Goal: Task Accomplishment & Management: Use online tool/utility

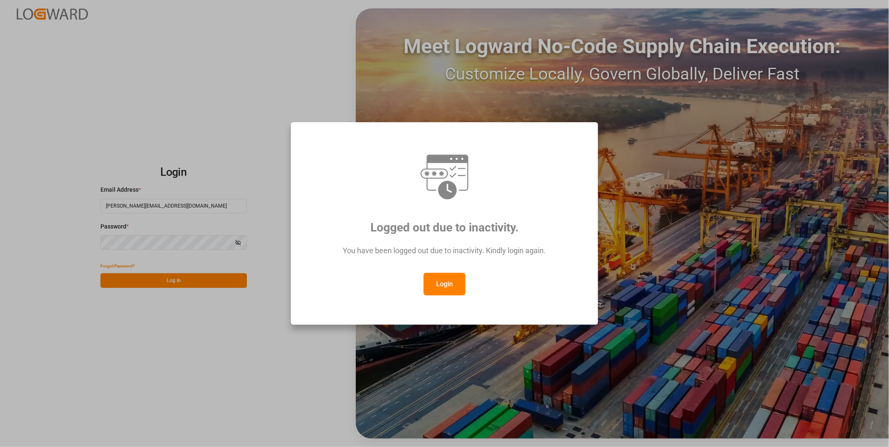
click at [440, 283] on button "Login" at bounding box center [445, 284] width 42 height 23
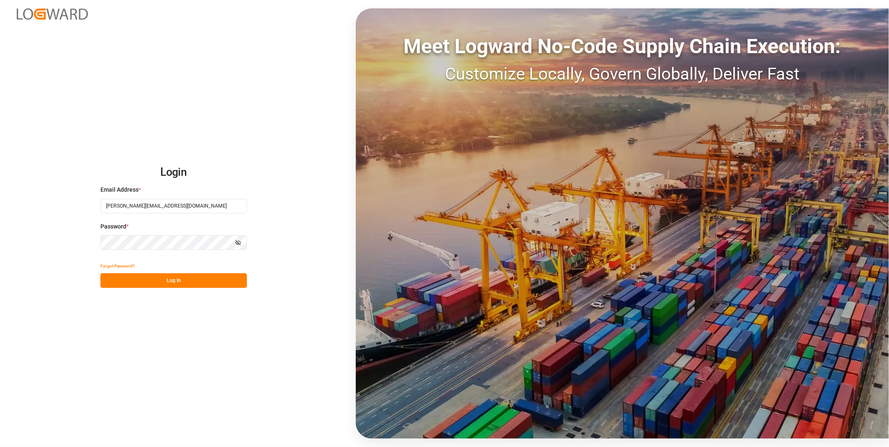
click at [202, 279] on button "Log In" at bounding box center [173, 280] width 147 height 15
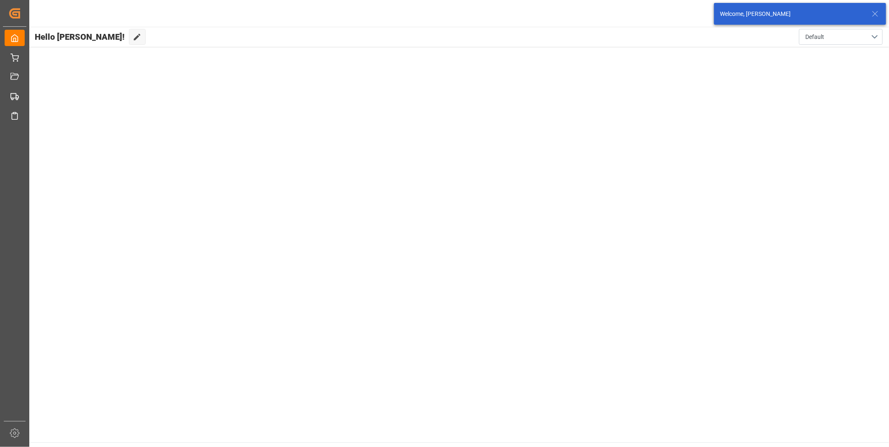
click at [872, 13] on icon at bounding box center [875, 14] width 10 height 10
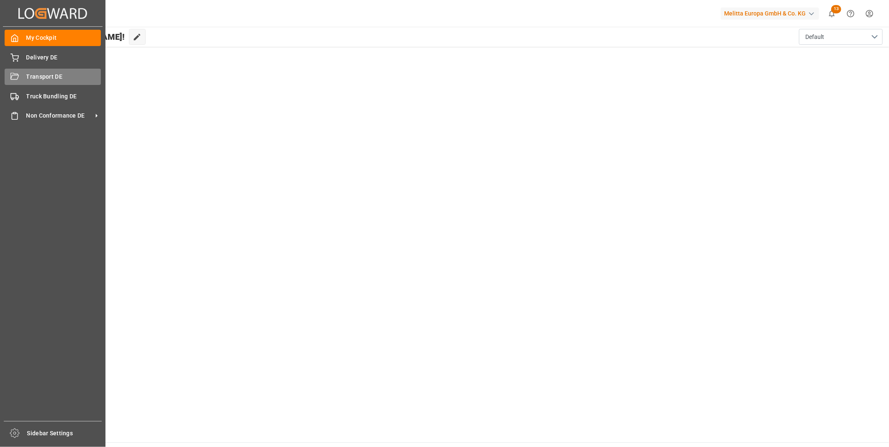
click at [19, 73] on div "Transport DE Transport DE" at bounding box center [53, 77] width 96 height 16
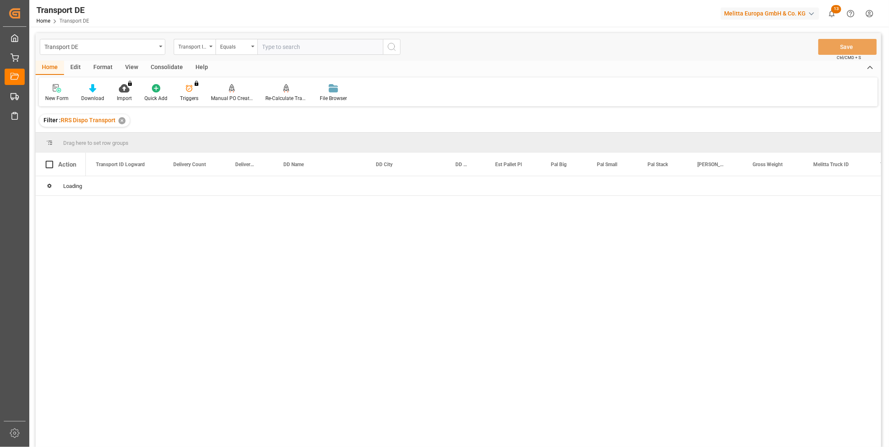
click at [167, 67] on div "Consolidate" at bounding box center [166, 68] width 45 height 14
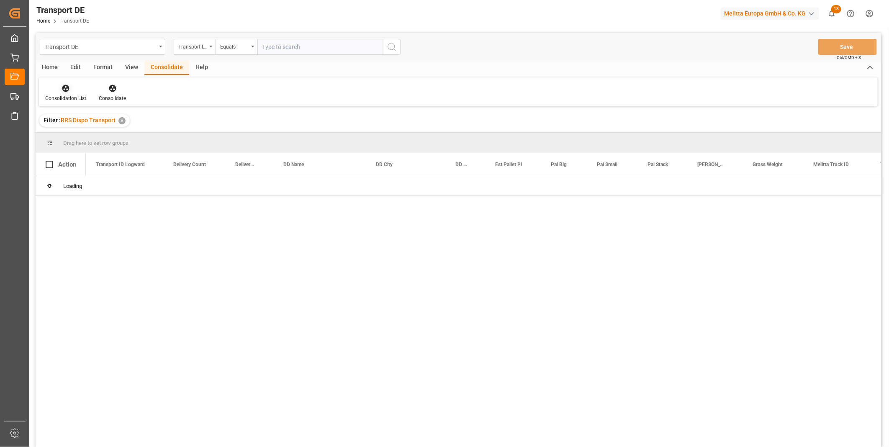
click at [66, 94] on div "Consolidation List" at bounding box center [66, 93] width 54 height 18
click at [124, 158] on div "Transport DE Transport ID Logward Equals Save Ctrl/CMD + S Home Edit Format Vie…" at bounding box center [459, 251] width 846 height 436
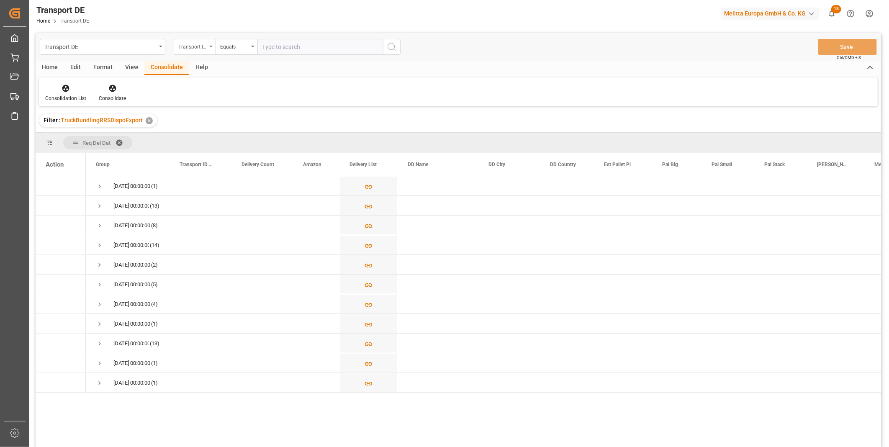
click at [202, 46] on div "Transport ID Logward" at bounding box center [192, 46] width 28 height 10
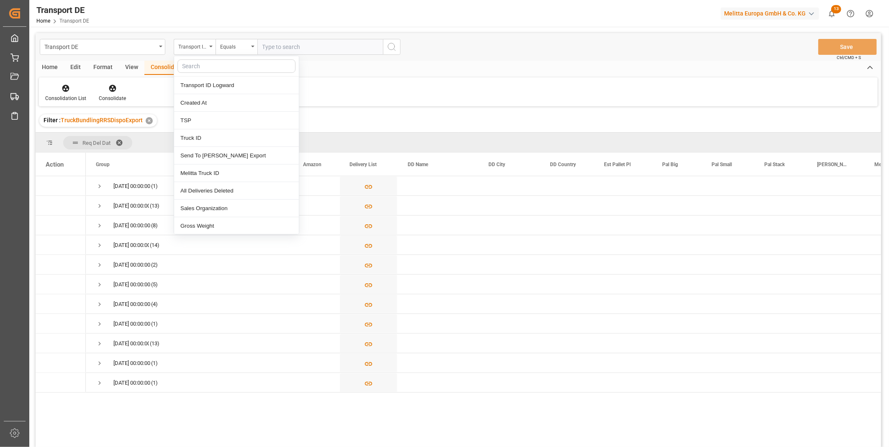
click at [357, 92] on div "Consolidation List Consolidate" at bounding box center [458, 91] width 839 height 29
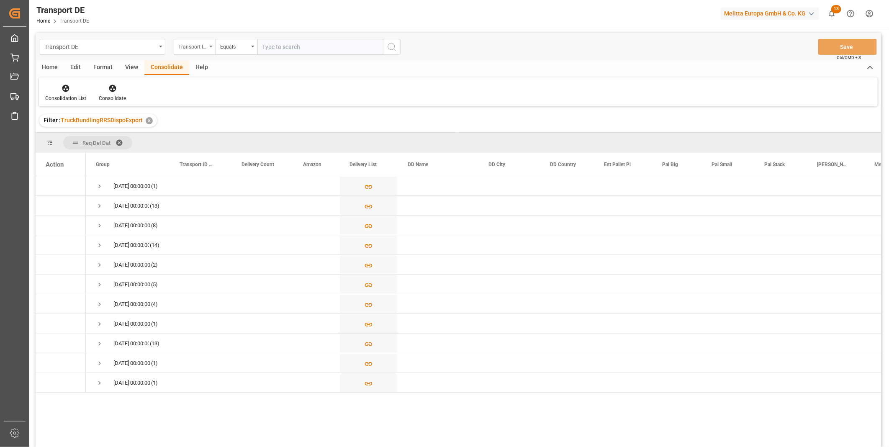
click at [201, 44] on div "Transport ID Logward" at bounding box center [192, 46] width 28 height 10
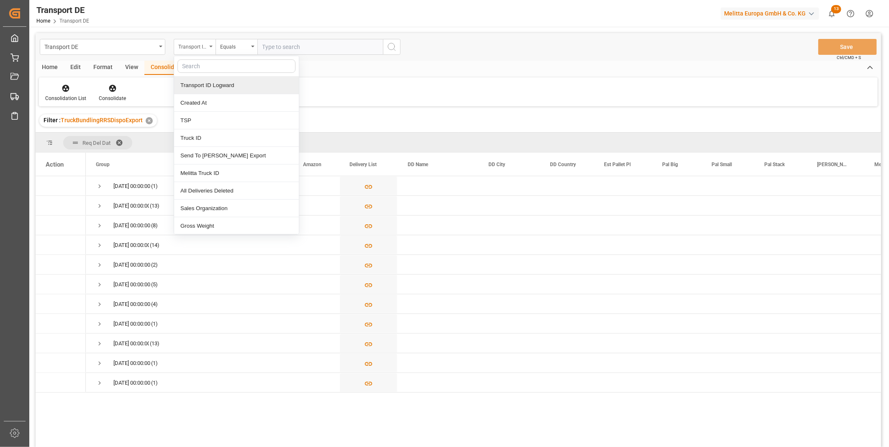
click at [193, 41] on div "Transport ID Logward" at bounding box center [192, 46] width 28 height 10
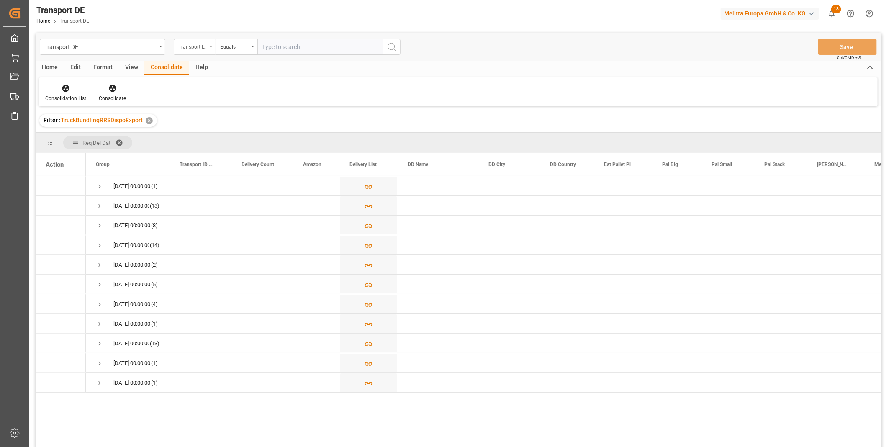
click at [203, 44] on div "Transport ID Logward" at bounding box center [192, 46] width 28 height 10
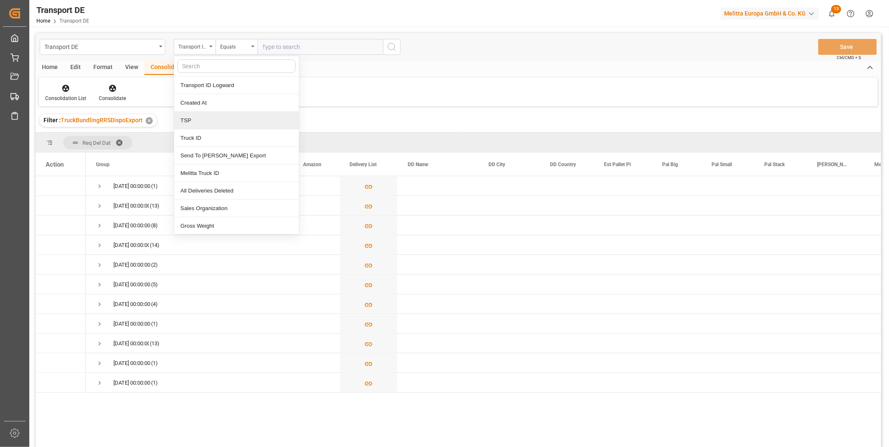
click at [201, 120] on div "TSP" at bounding box center [236, 121] width 125 height 18
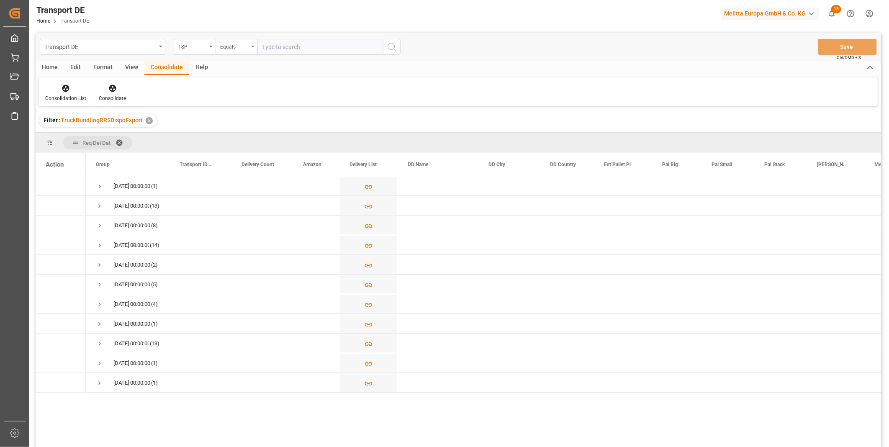
click at [250, 42] on div "Equals" at bounding box center [237, 47] width 42 height 16
click at [239, 142] on div "Starts with" at bounding box center [278, 138] width 125 height 18
type input "Van R"
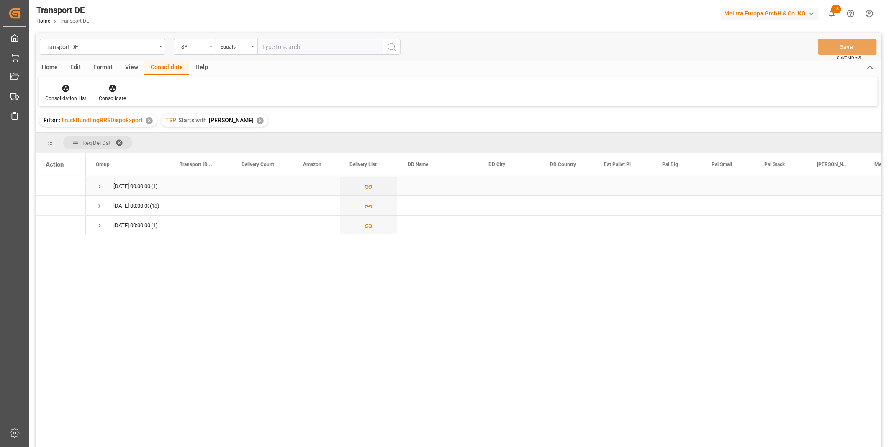
click at [99, 183] on span "Press SPACE to select this row." at bounding box center [100, 187] width 8 height 8
click at [59, 86] on div at bounding box center [65, 88] width 41 height 9
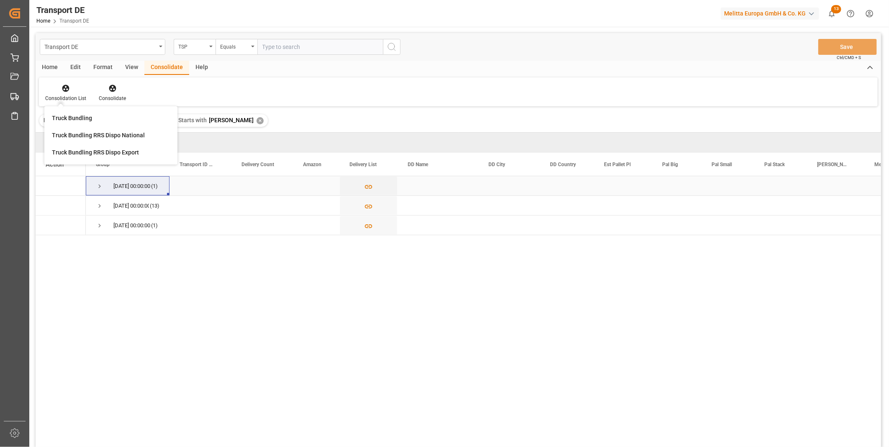
click at [100, 180] on span "Press SPACE to select this row." at bounding box center [100, 186] width 8 height 19
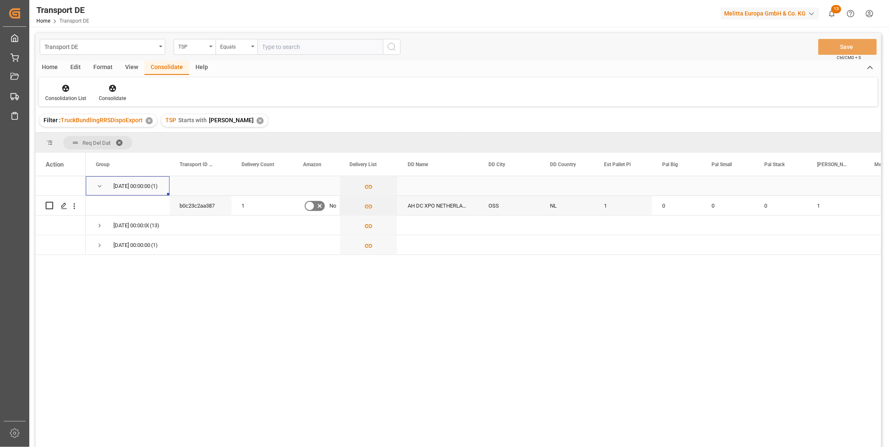
click at [100, 181] on span "Press SPACE to select this row." at bounding box center [100, 186] width 8 height 19
click at [98, 181] on span "Press SPACE to select this row." at bounding box center [100, 186] width 8 height 19
click at [62, 206] on polygon "Press SPACE to select this row." at bounding box center [64, 205] width 4 height 4
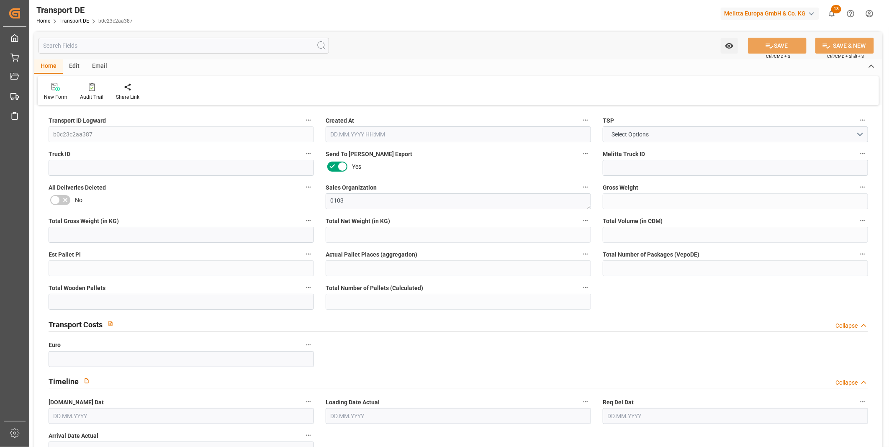
type input "24.542"
type input "0.593"
type input "0.536"
type input "139.69"
type input "1"
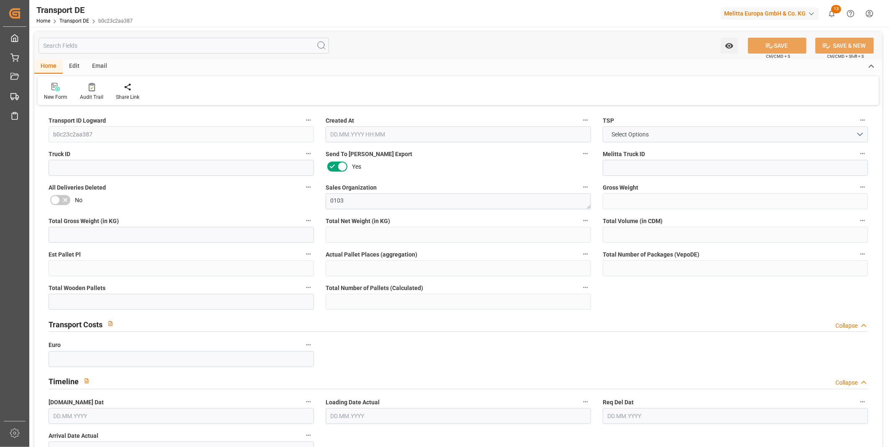
type input "0"
type input "1"
type input "0"
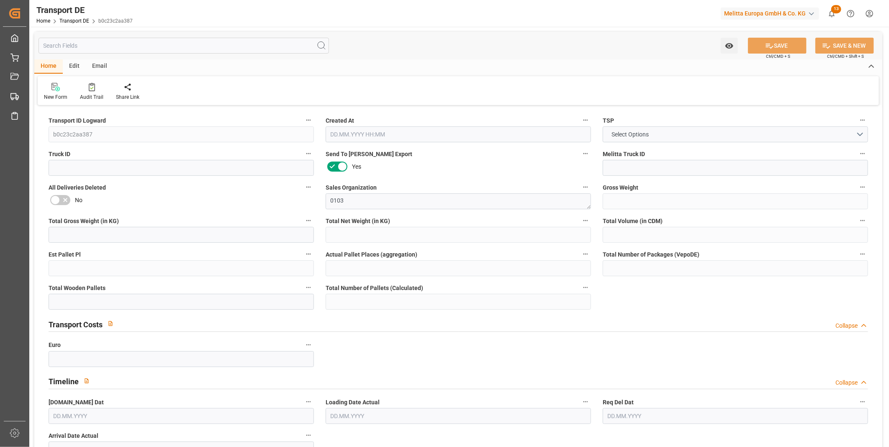
type input "53"
type input "0"
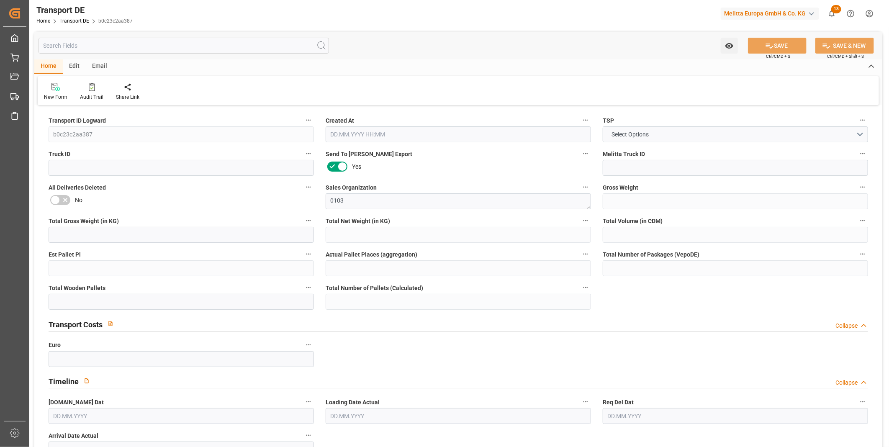
type input "0"
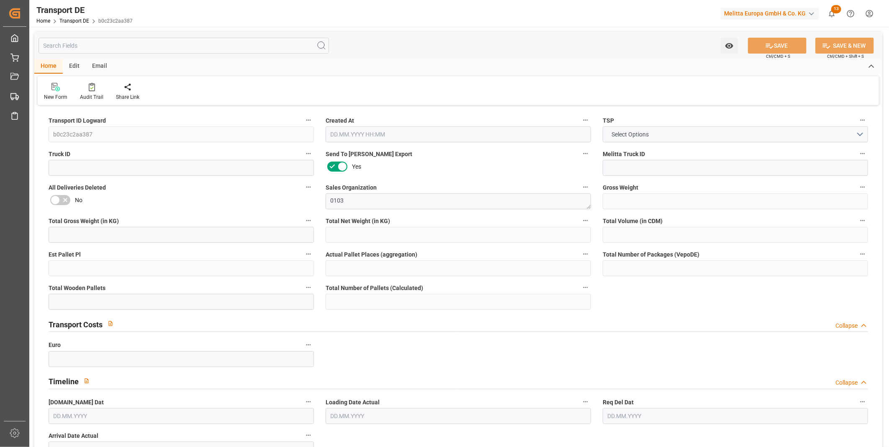
type input "0"
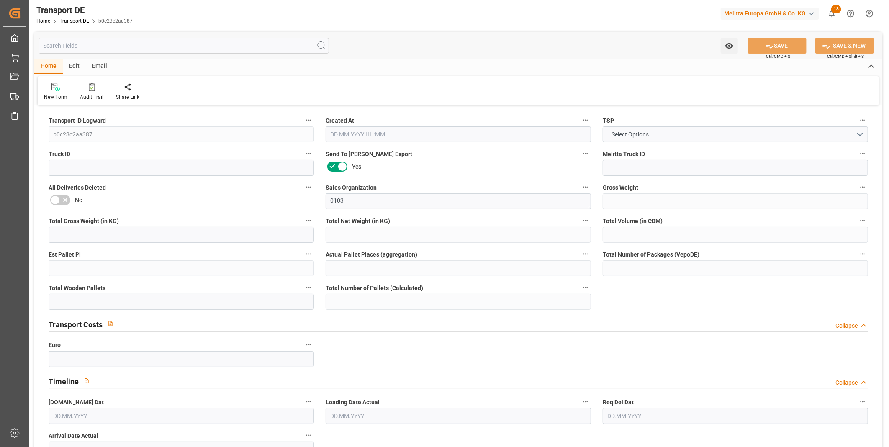
type input "0"
type input "1"
type input "0"
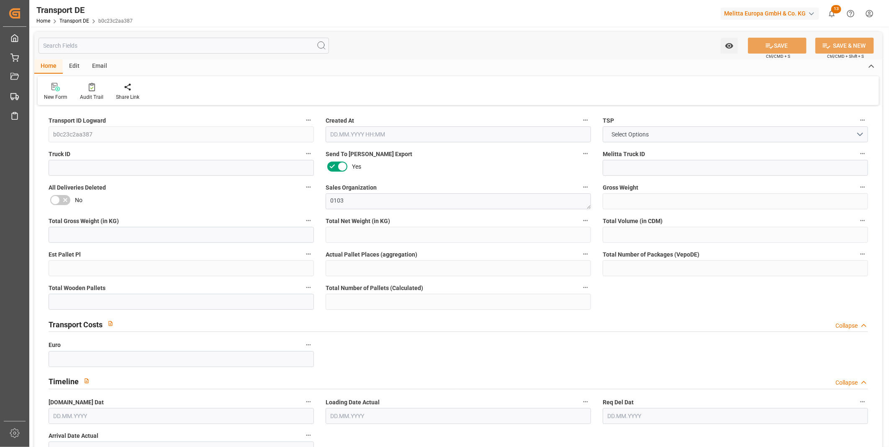
type input "0.25"
type input "68.0472"
type input "63.0502"
type input "29.08.2025 12:45"
type input "[DATE]"
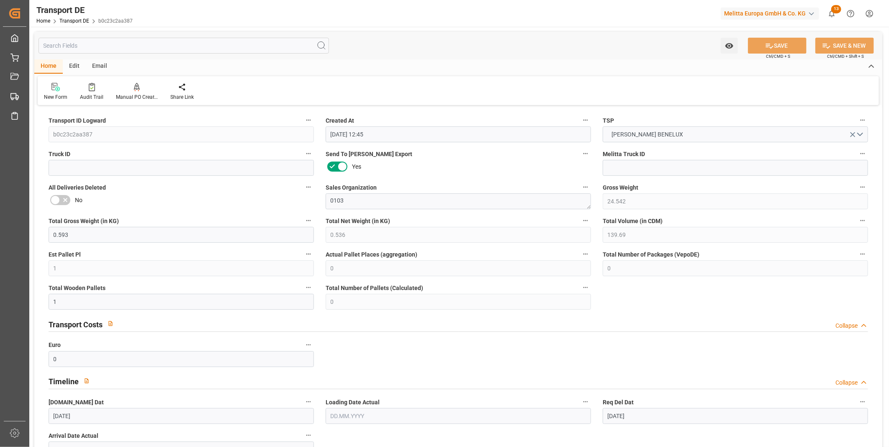
type input "[DATE]"
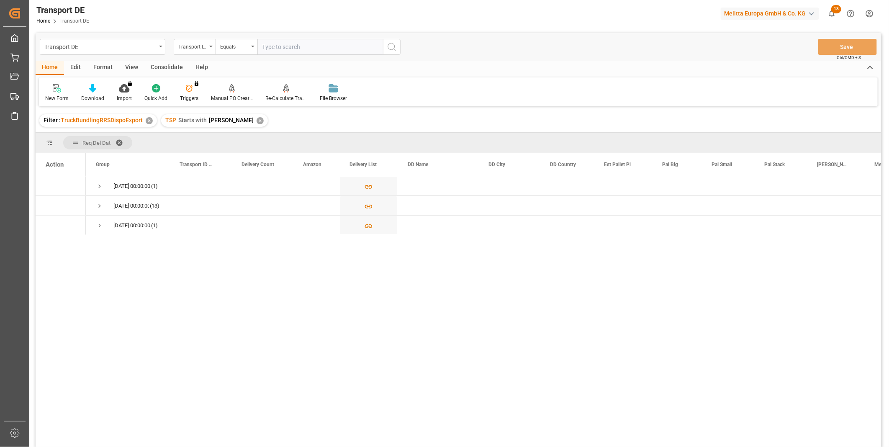
click at [177, 70] on div "Consolidate" at bounding box center [166, 68] width 45 height 14
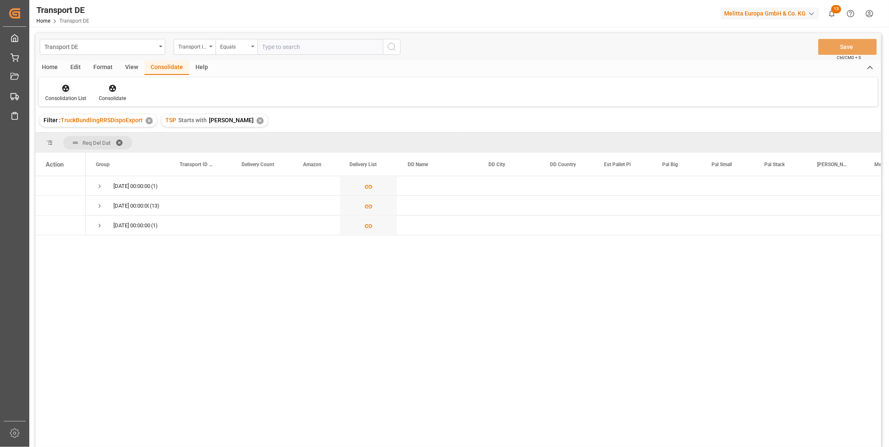
click at [68, 89] on icon at bounding box center [65, 88] width 7 height 7
click at [111, 151] on div "Transport DE Transport ID Logward Equals Save Ctrl/CMD + S Home Edit Format Vie…" at bounding box center [459, 251] width 846 height 436
click at [210, 39] on div "Transport ID Logward" at bounding box center [195, 47] width 42 height 16
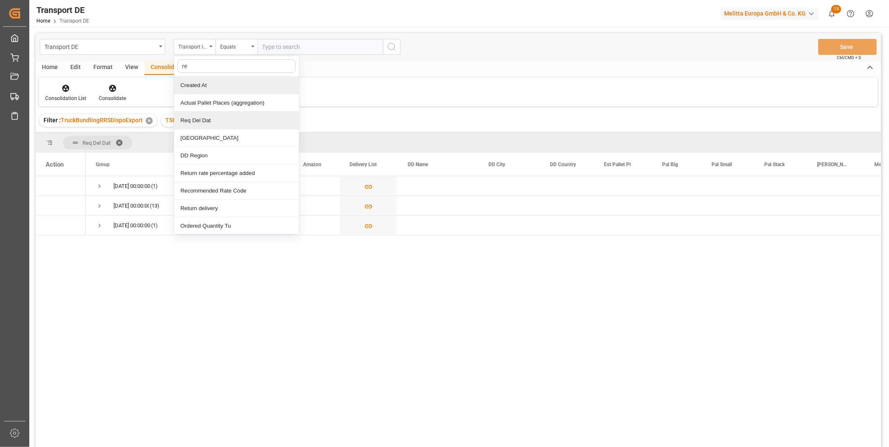
type input "req"
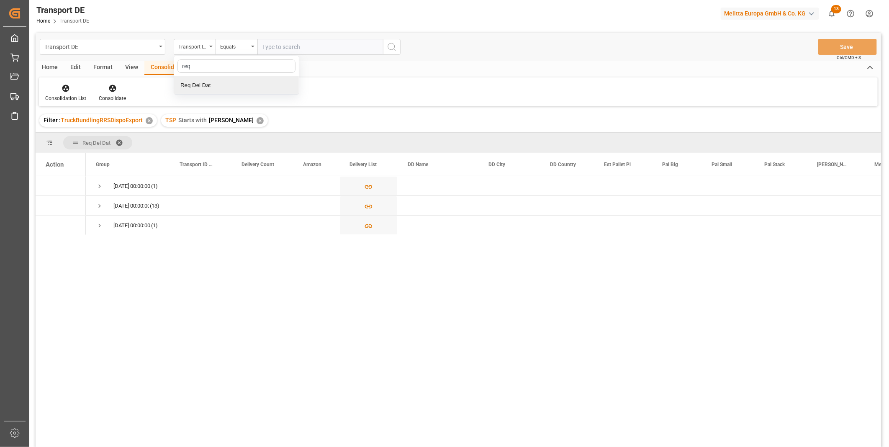
click at [206, 89] on div "Req Del Dat" at bounding box center [236, 86] width 125 height 18
click at [244, 41] on div "Equals" at bounding box center [234, 46] width 28 height 10
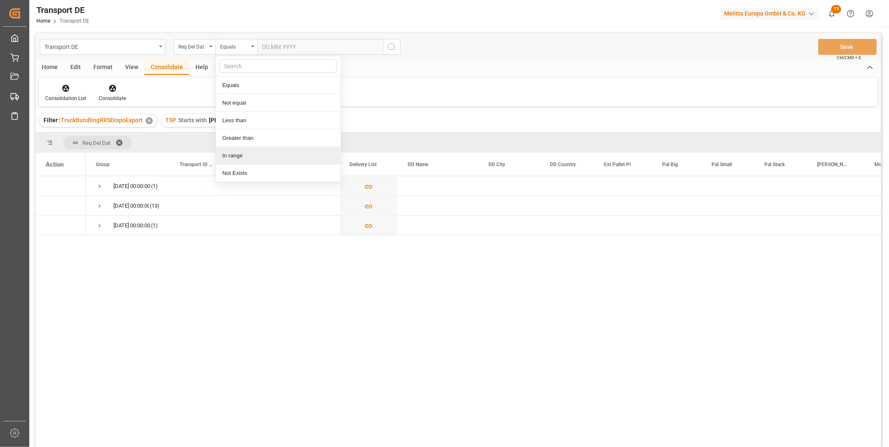
click at [252, 155] on div "In range" at bounding box center [278, 156] width 125 height 18
click at [278, 49] on input "text" at bounding box center [288, 47] width 63 height 16
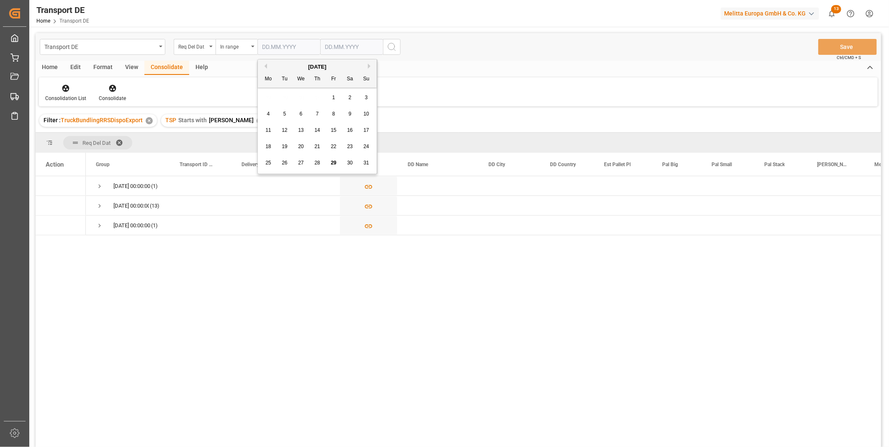
click at [367, 64] on div "August 2025" at bounding box center [317, 67] width 119 height 8
click at [370, 68] on div "August 2025" at bounding box center [317, 67] width 119 height 8
click at [370, 67] on button "Next Month" at bounding box center [370, 66] width 5 height 5
click at [268, 97] on span "1" at bounding box center [268, 98] width 3 height 6
type input "[DATE]"
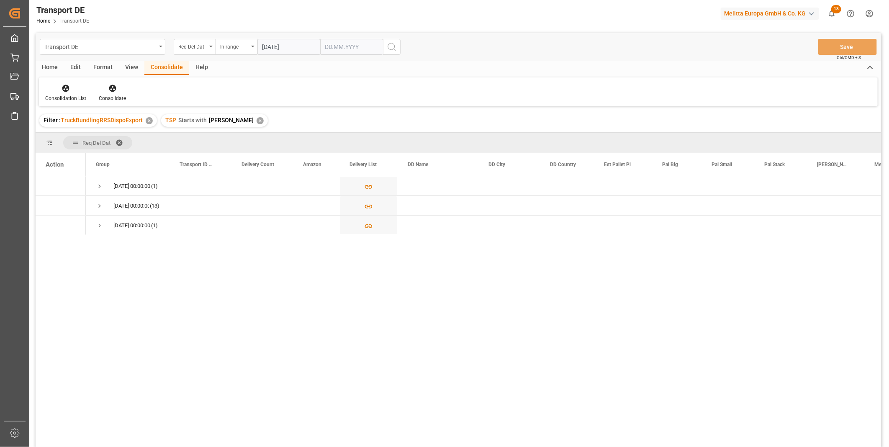
click at [355, 45] on input "text" at bounding box center [351, 47] width 63 height 16
click at [432, 65] on button "Next Month" at bounding box center [433, 66] width 5 height 5
click at [349, 99] on span "2" at bounding box center [347, 98] width 3 height 6
type input "[DATE]"
click at [395, 54] on button "search button" at bounding box center [392, 47] width 18 height 16
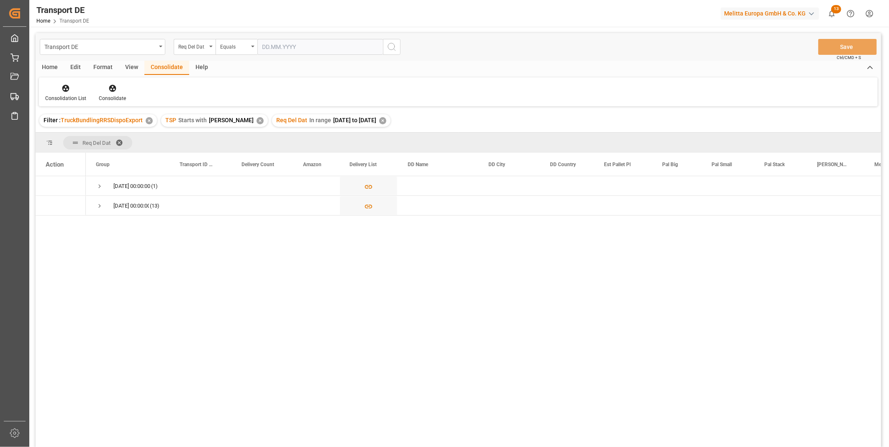
click at [51, 66] on div "Home" at bounding box center [50, 68] width 28 height 14
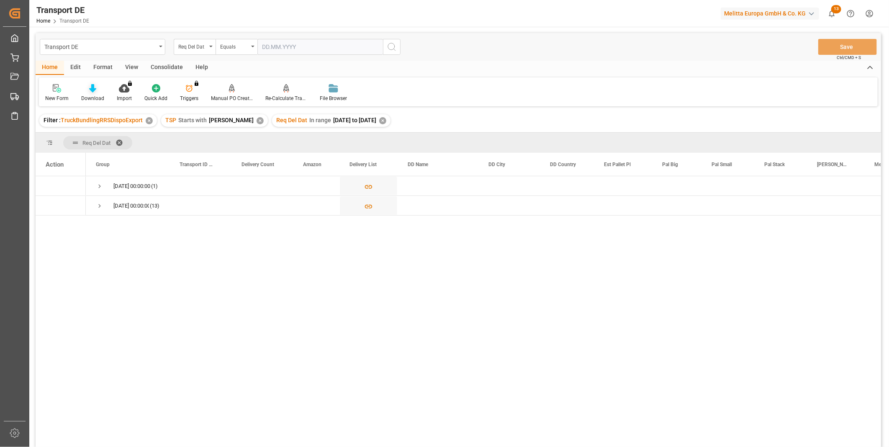
click at [87, 96] on div "Download" at bounding box center [93, 93] width 36 height 18
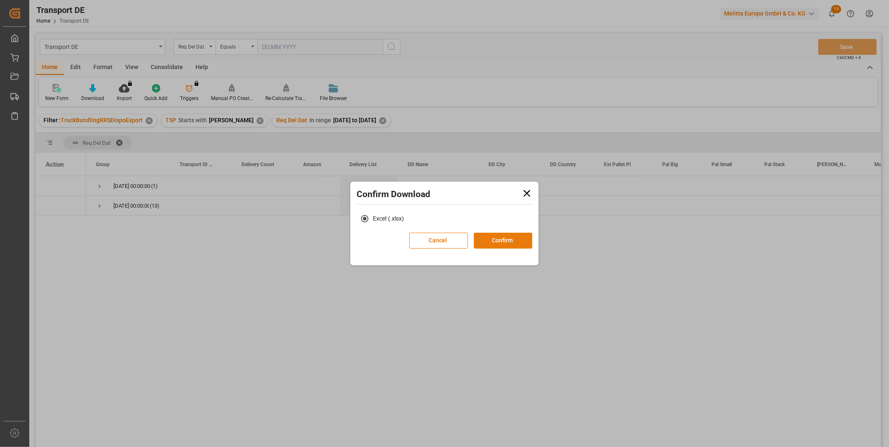
click at [529, 237] on button "Confirm" at bounding box center [503, 241] width 59 height 16
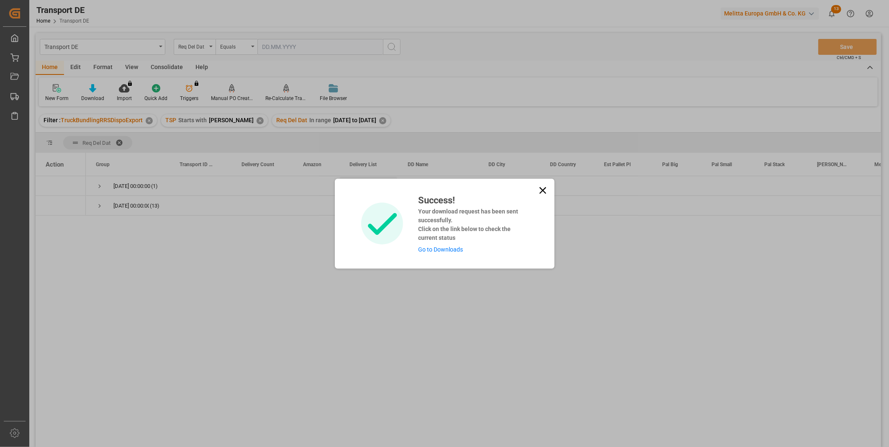
click at [541, 187] on icon at bounding box center [543, 191] width 12 height 12
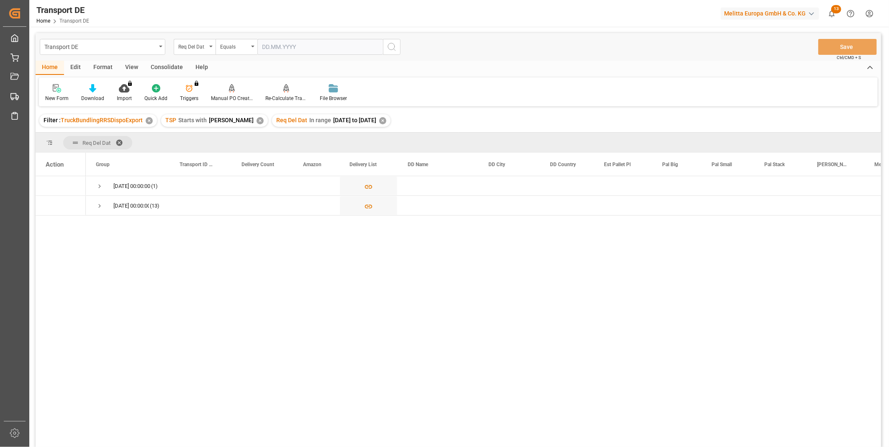
click at [172, 62] on div "Consolidate" at bounding box center [166, 68] width 45 height 14
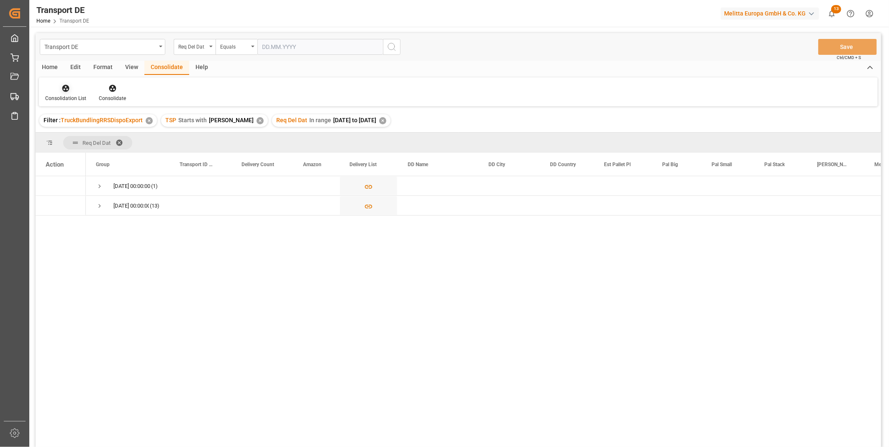
click at [85, 87] on div at bounding box center [65, 88] width 41 height 9
click at [104, 155] on div "Transport DE Req Del Dat Equals Save Ctrl/CMD + S Home Edit Format View Consoli…" at bounding box center [459, 251] width 846 height 436
click at [68, 90] on icon at bounding box center [66, 88] width 8 height 8
click at [111, 157] on div "Truck Bundling RRS Dispo Export" at bounding box center [111, 152] width 127 height 17
drag, startPoint x: 78, startPoint y: 87, endPoint x: 74, endPoint y: 87, distance: 4.6
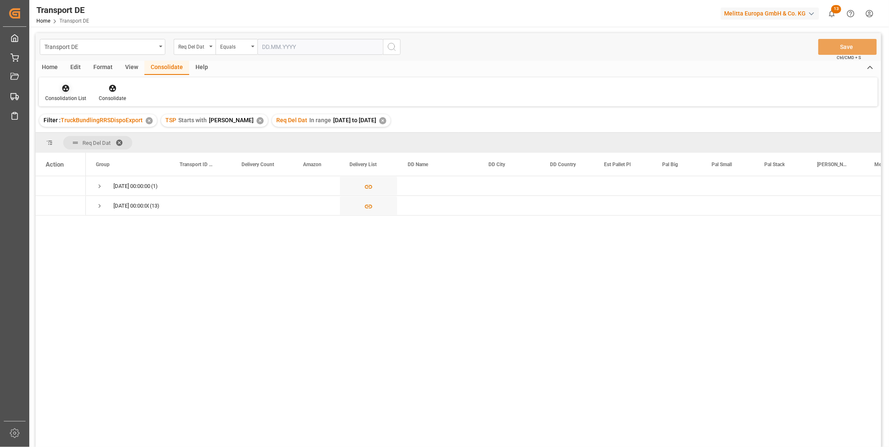
click at [78, 87] on div at bounding box center [65, 88] width 41 height 9
click at [128, 152] on div "Transport DE Req Del Dat Equals Save Ctrl/CMD + S Home Edit Format View Consoli…" at bounding box center [459, 251] width 846 height 436
click at [113, 203] on div "02.09.2025 00:00:00" at bounding box center [131, 205] width 36 height 19
click at [99, 206] on span "Press SPACE to select this row." at bounding box center [100, 206] width 8 height 8
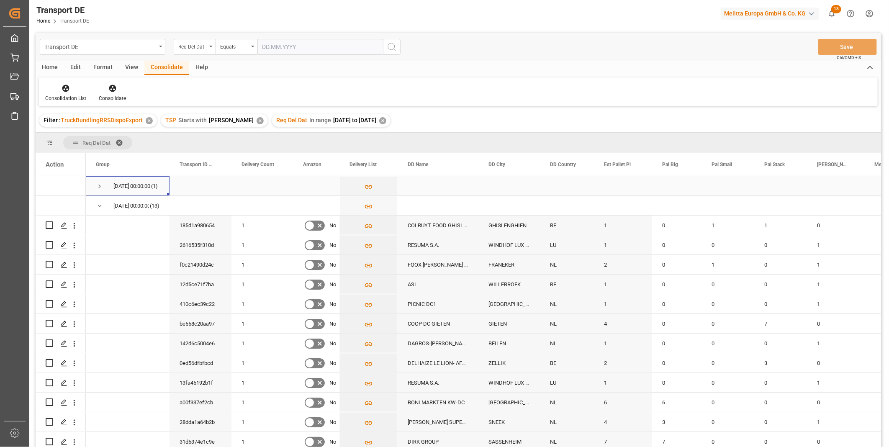
click at [99, 186] on span "Press SPACE to select this row." at bounding box center [100, 187] width 8 height 8
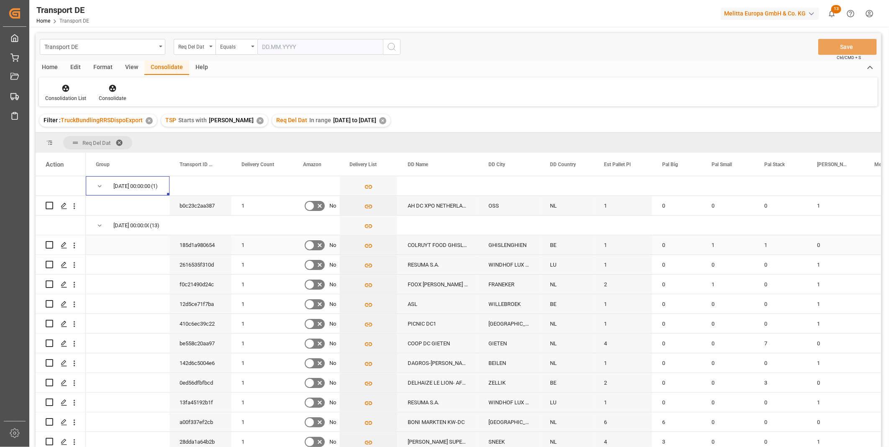
click at [52, 245] on input "Press Space to toggle row selection (unchecked)" at bounding box center [50, 245] width 8 height 8
checkbox input "true"
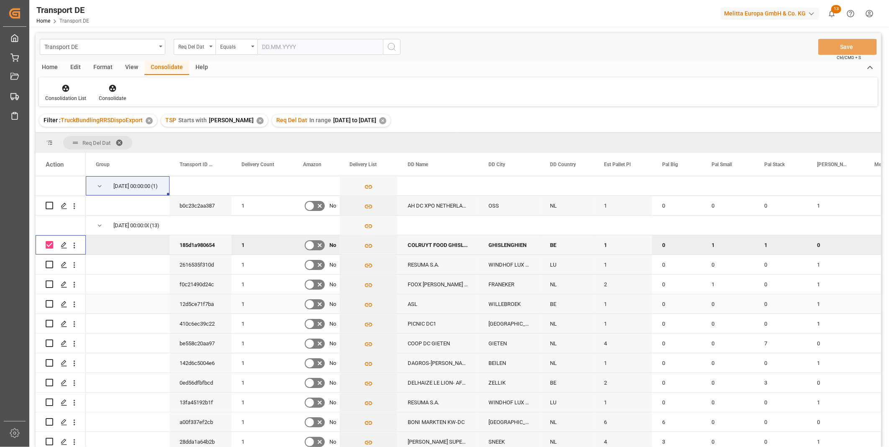
click at [49, 304] on input "Press Space to toggle row selection (unchecked)" at bounding box center [50, 304] width 8 height 8
checkbox input "true"
click at [105, 91] on div at bounding box center [112, 88] width 27 height 9
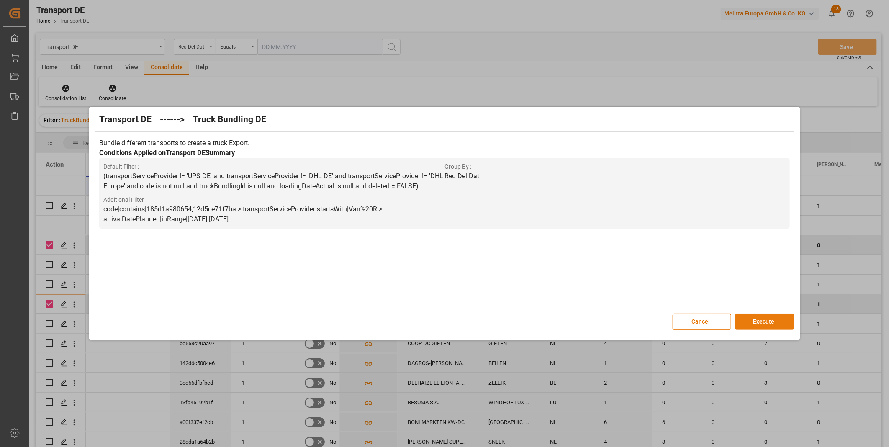
click at [740, 321] on button "Execute" at bounding box center [764, 322] width 59 height 16
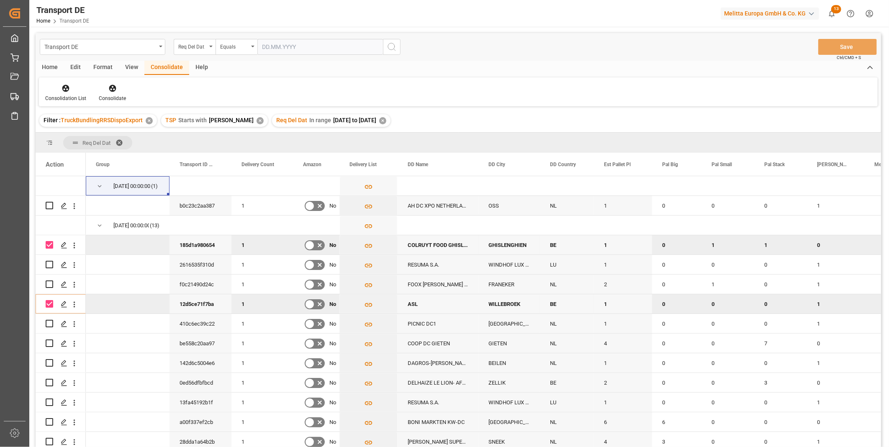
click at [49, 244] on input "Press Space to toggle row selection (checked)" at bounding box center [50, 245] width 8 height 8
checkbox input "false"
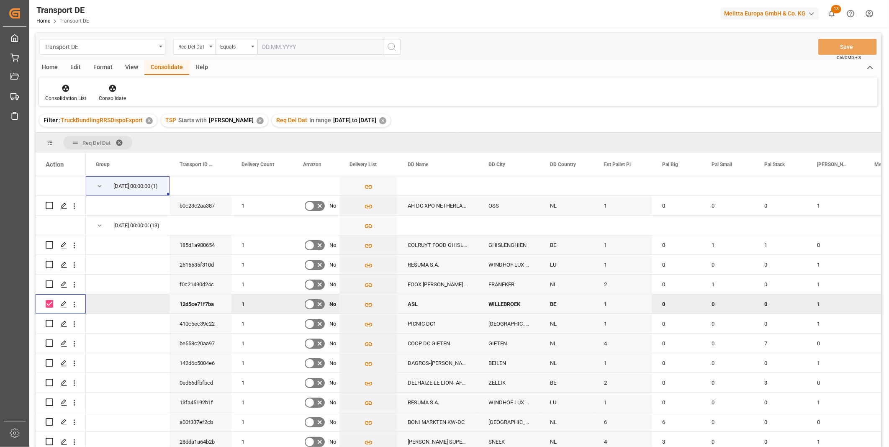
click at [49, 302] on input "Press Space to toggle row selection (checked)" at bounding box center [50, 304] width 8 height 8
checkbox input "false"
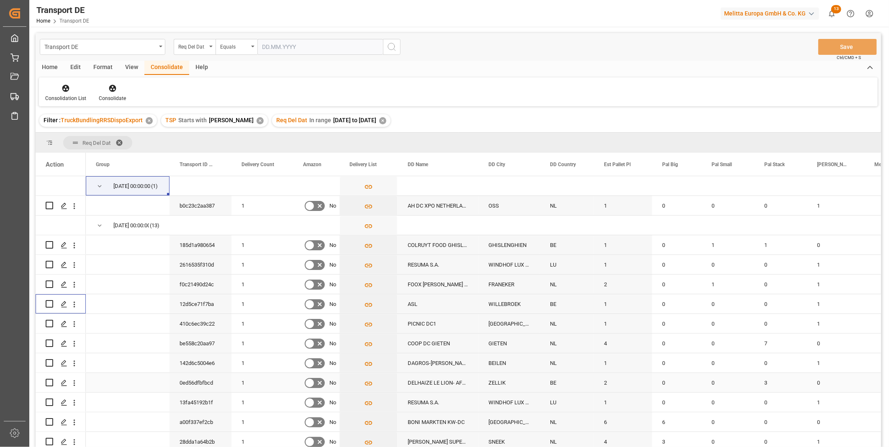
click at [49, 386] on input "Press Space to toggle row selection (unchecked)" at bounding box center [50, 383] width 8 height 8
checkbox input "true"
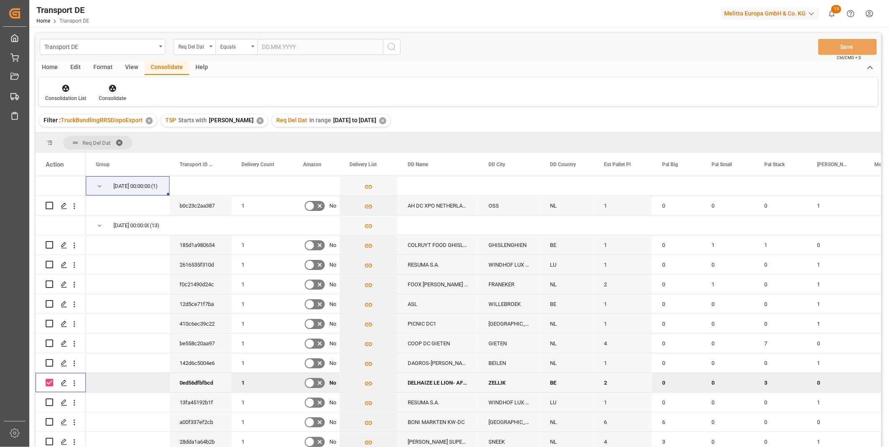
click at [112, 88] on icon at bounding box center [112, 88] width 7 height 7
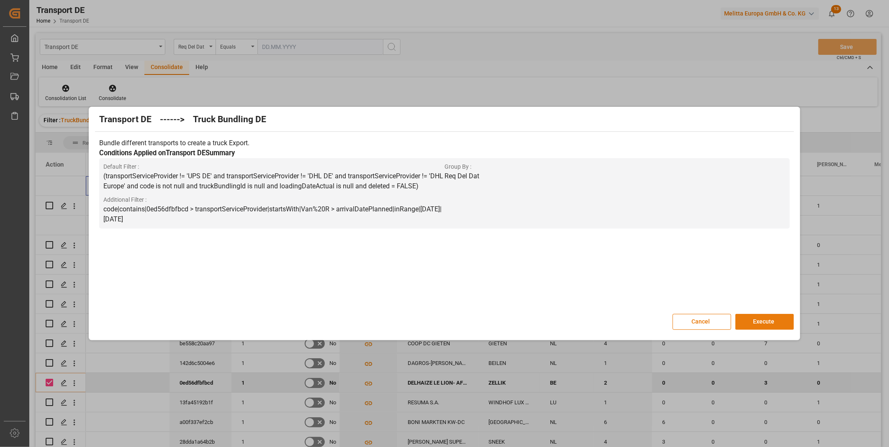
click at [784, 323] on button "Execute" at bounding box center [764, 322] width 59 height 16
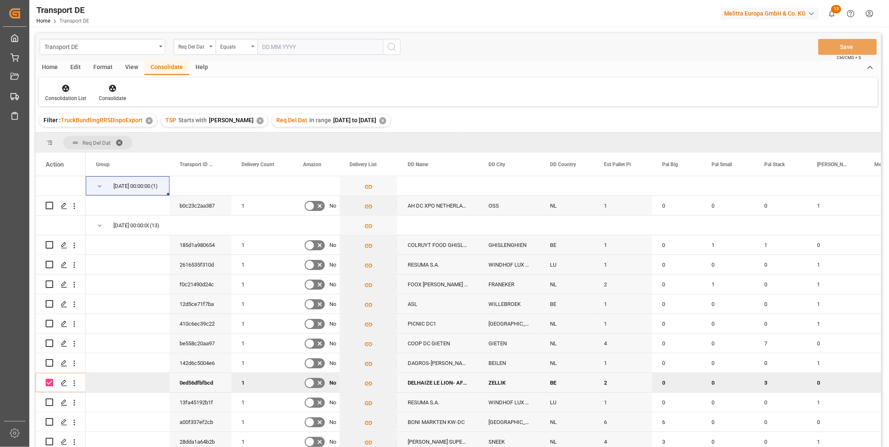
drag, startPoint x: 49, startPoint y: 97, endPoint x: 57, endPoint y: 95, distance: 7.8
click at [57, 95] on div "Consolidation List" at bounding box center [65, 99] width 41 height 8
click at [94, 152] on div "Transport DE Req Del Dat Equals Save Ctrl/CMD + S Home Edit Format View Consoli…" at bounding box center [459, 251] width 846 height 436
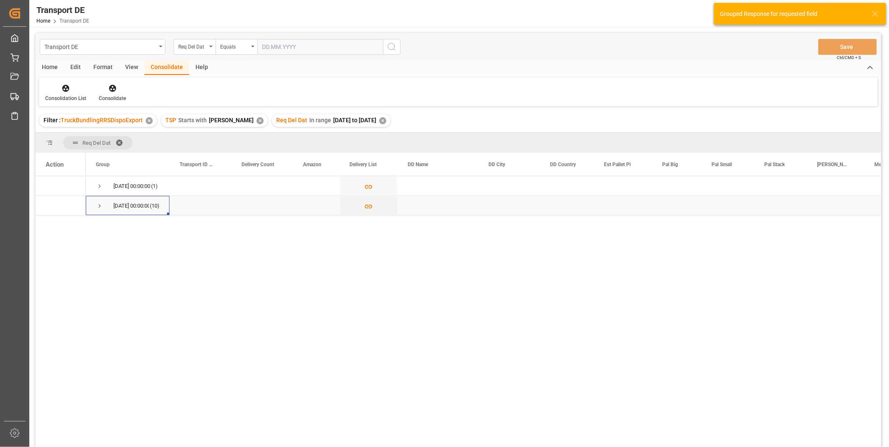
click at [101, 207] on span "Press SPACE to select this row." at bounding box center [100, 206] width 8 height 8
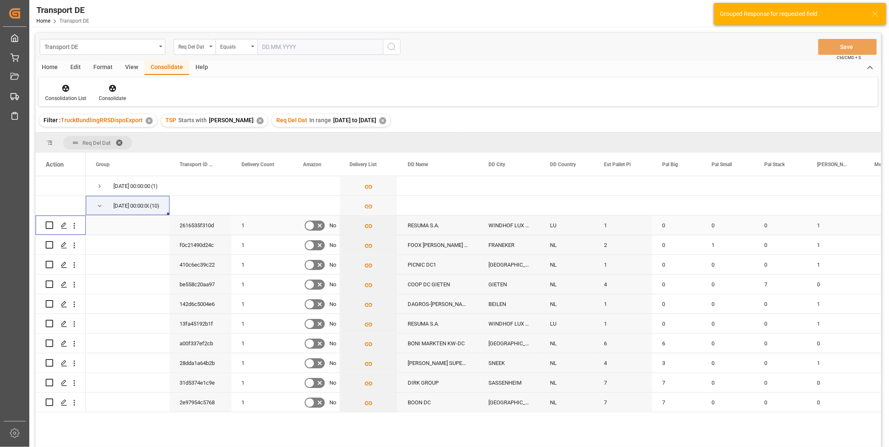
click at [49, 224] on input "Press Space to toggle row selection (unchecked)" at bounding box center [50, 225] width 8 height 8
checkbox input "true"
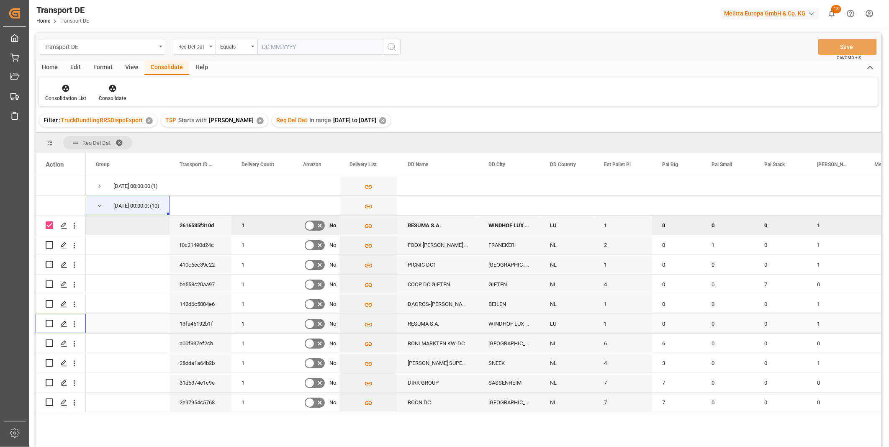
click at [53, 321] on input "Press Space to toggle row selection (unchecked)" at bounding box center [50, 324] width 8 height 8
checkbox input "true"
click at [108, 93] on div "Consolidate" at bounding box center [113, 93] width 40 height 18
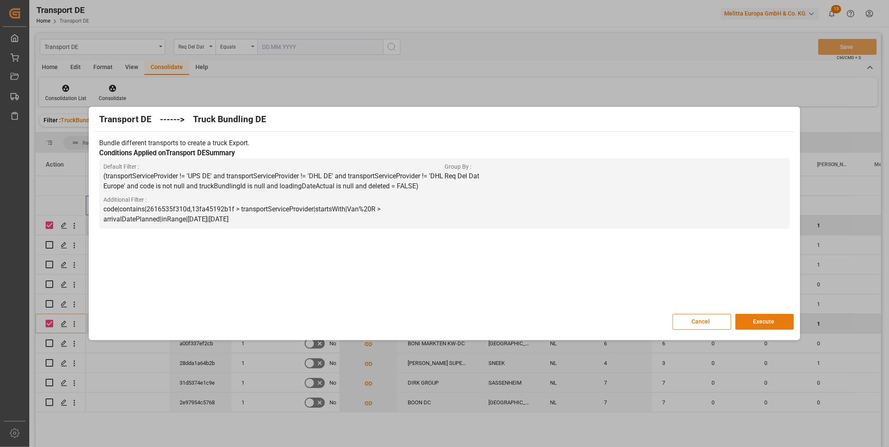
click at [751, 317] on button "Execute" at bounding box center [764, 322] width 59 height 16
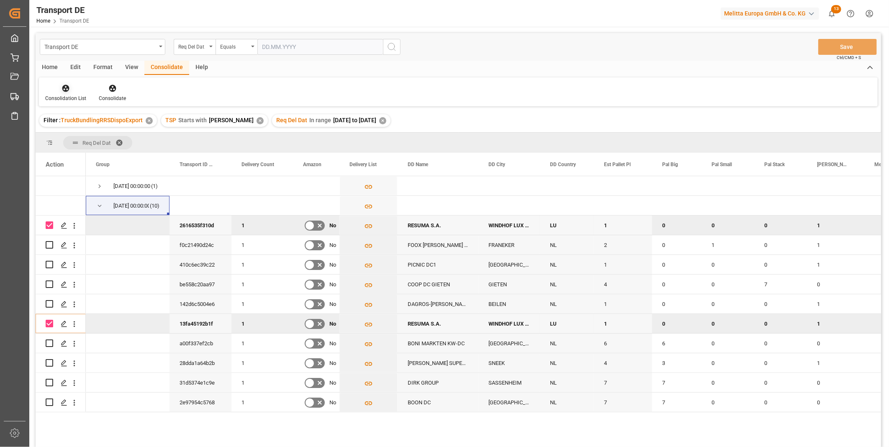
click at [63, 95] on div "Consolidation List" at bounding box center [65, 99] width 41 height 8
click at [105, 153] on div "Transport DE Req Del Dat Equals Save Ctrl/CMD + S Home Edit Format View Consoli…" at bounding box center [459, 251] width 846 height 436
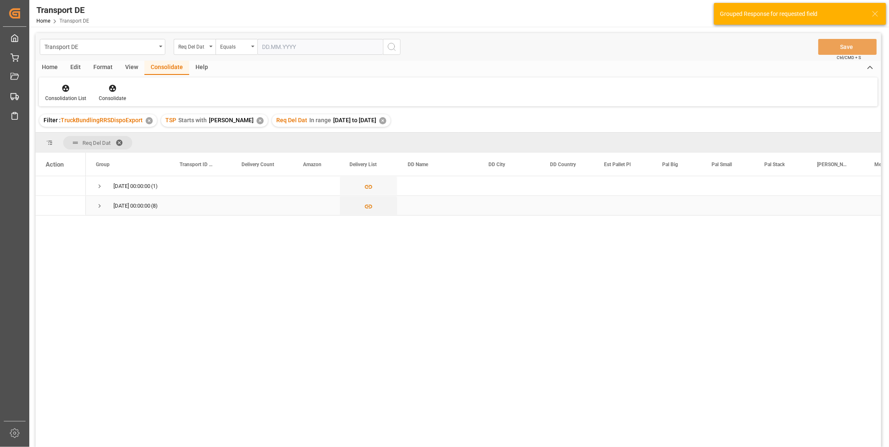
click at [99, 203] on span "Press SPACE to select this row." at bounding box center [100, 206] width 8 height 8
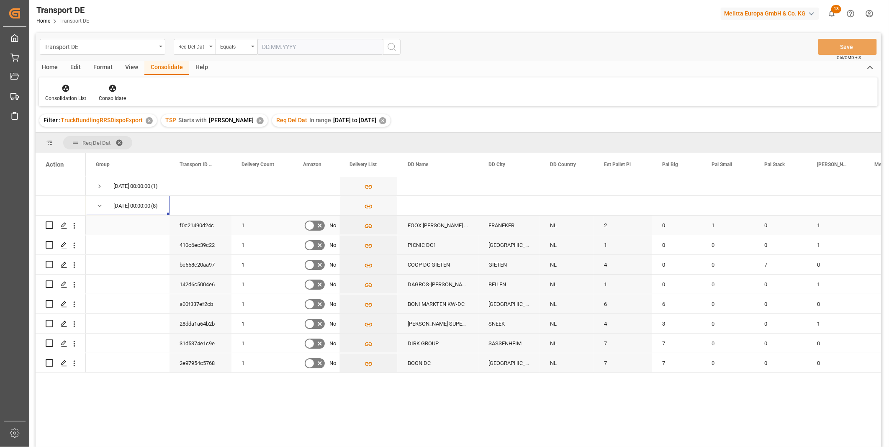
click at [50, 225] on input "Press Space to toggle row selection (unchecked)" at bounding box center [50, 225] width 8 height 8
checkbox input "true"
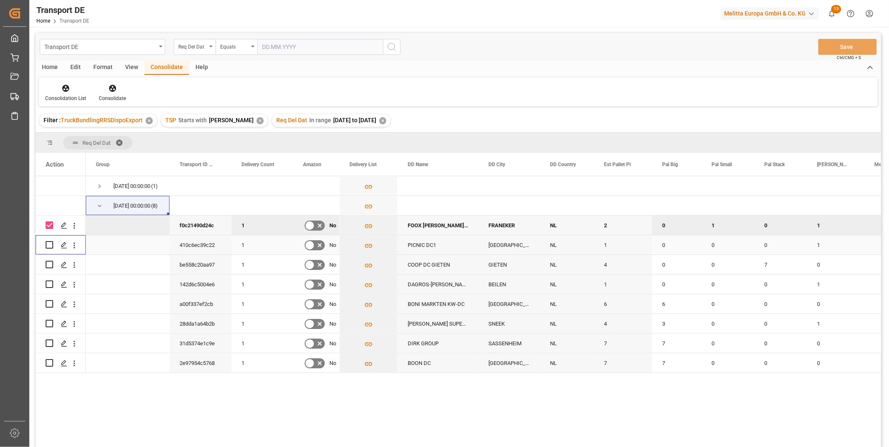
click at [50, 242] on input "Press Space to toggle row selection (unchecked)" at bounding box center [50, 245] width 8 height 8
checkbox input "true"
click at [51, 265] on input "Press Space to toggle row selection (unchecked)" at bounding box center [50, 265] width 8 height 8
checkbox input "true"
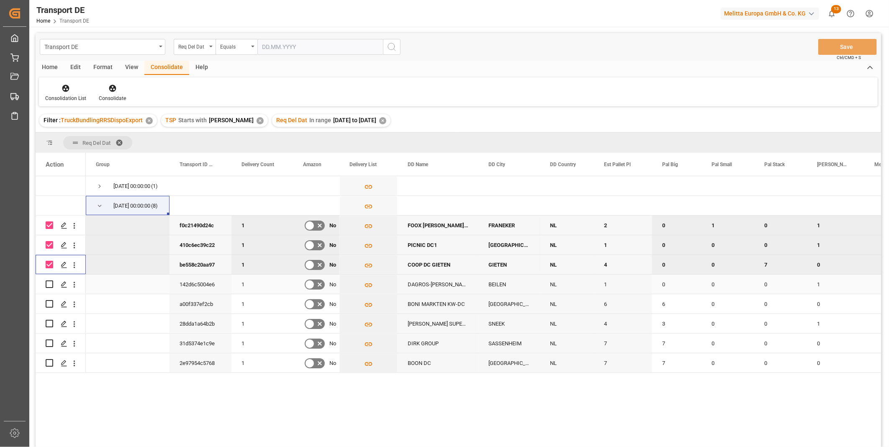
click at [49, 282] on input "Press Space to toggle row selection (unchecked)" at bounding box center [50, 284] width 8 height 8
checkbox input "true"
click at [116, 95] on div "Consolidate" at bounding box center [112, 99] width 27 height 8
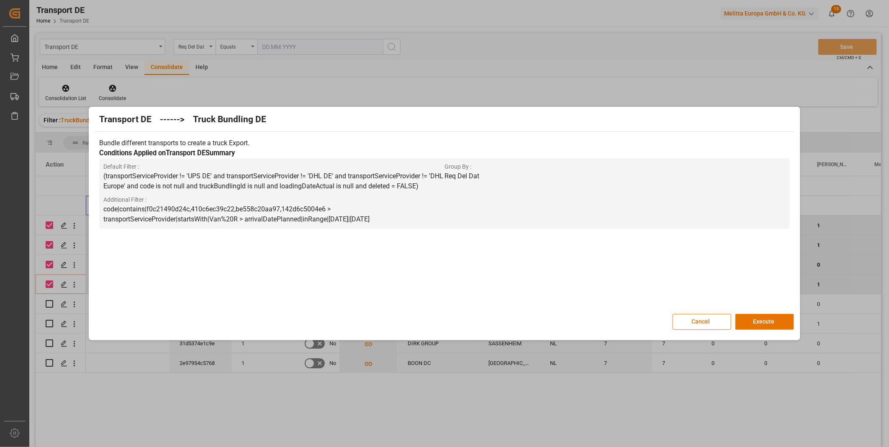
click at [761, 313] on div "Transport DE ------> Truck Bundling DE Bundle different transports to create a …" at bounding box center [444, 223] width 707 height 229
click at [758, 321] on button "Execute" at bounding box center [764, 322] width 59 height 16
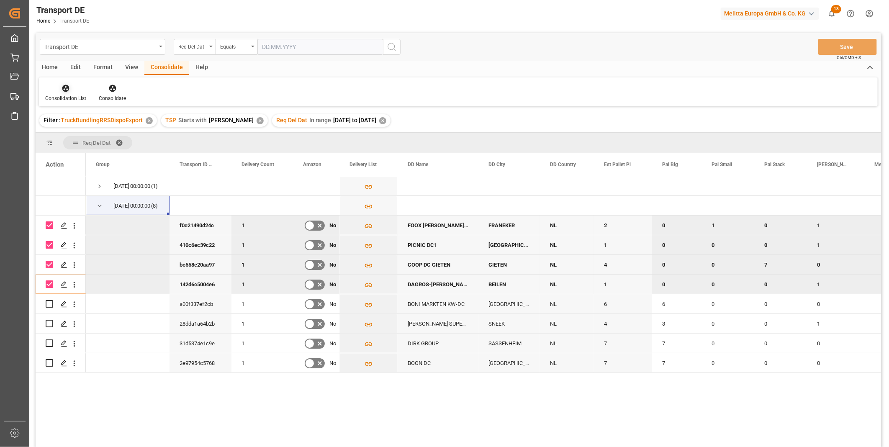
click at [67, 89] on icon at bounding box center [66, 88] width 8 height 8
click at [98, 158] on div "Transport DE Req Del Dat Equals Save Ctrl/CMD + S Home Edit Format View Consoli…" at bounding box center [459, 251] width 846 height 436
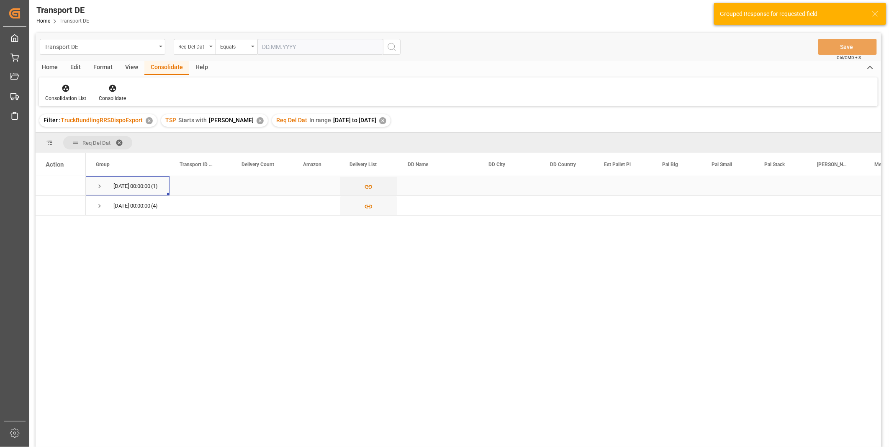
click at [98, 185] on span "Press SPACE to select this row." at bounding box center [100, 187] width 8 height 8
click at [52, 206] on input "Press Space to toggle row selection (unchecked)" at bounding box center [50, 206] width 8 height 8
checkbox input "true"
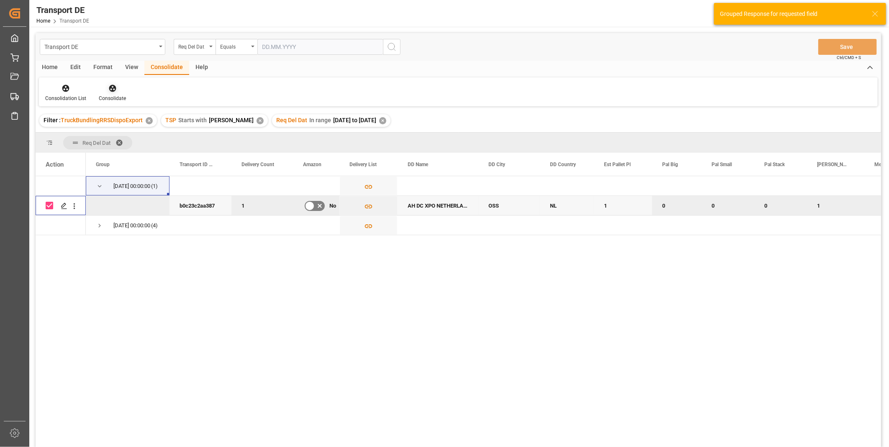
click at [108, 99] on div "Consolidate" at bounding box center [112, 99] width 27 height 8
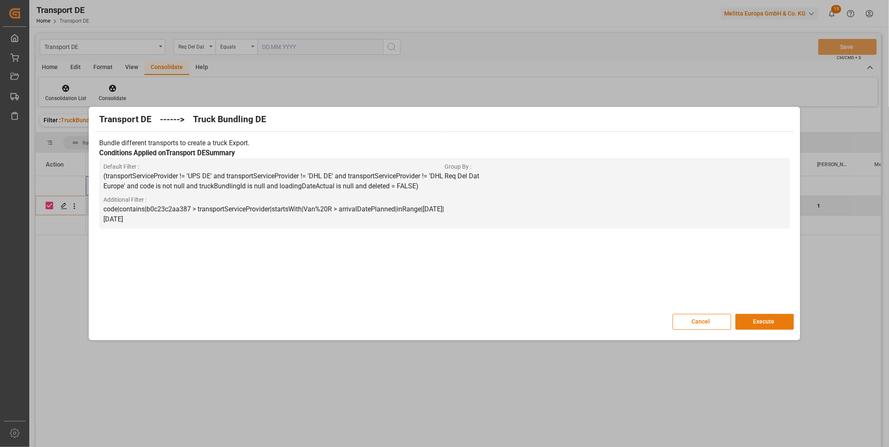
click at [761, 320] on button "Execute" at bounding box center [764, 322] width 59 height 16
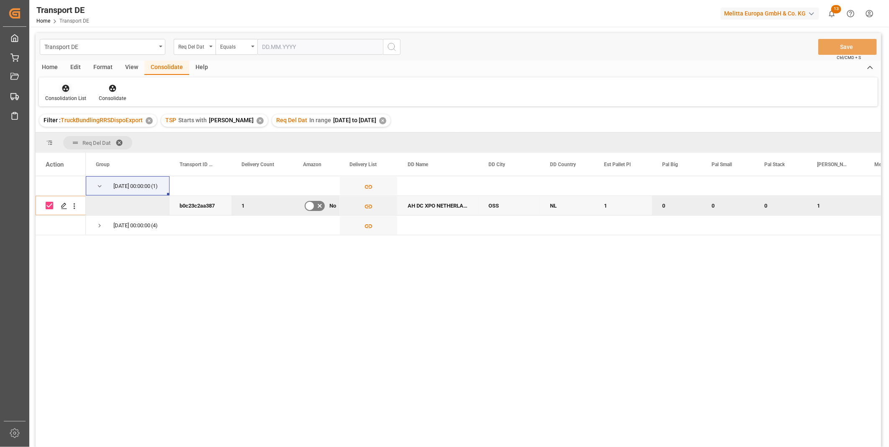
click at [72, 96] on div "Consolidation List" at bounding box center [65, 99] width 41 height 8
click at [85, 148] on div "Transport DE Req Del Dat Equals Save Ctrl/CMD + S Home Edit Format View Consoli…" at bounding box center [459, 251] width 846 height 436
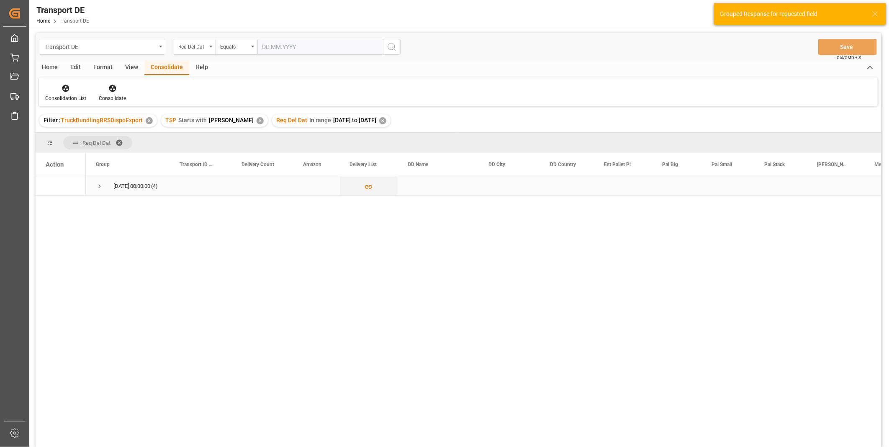
click at [103, 187] on span "02.09.2025 00:00:00 (4)" at bounding box center [128, 186] width 64 height 18
click at [94, 185] on div "02.09.2025 00:00:00 (4)" at bounding box center [128, 185] width 84 height 19
click at [100, 183] on span "Press SPACE to select this row." at bounding box center [100, 187] width 8 height 8
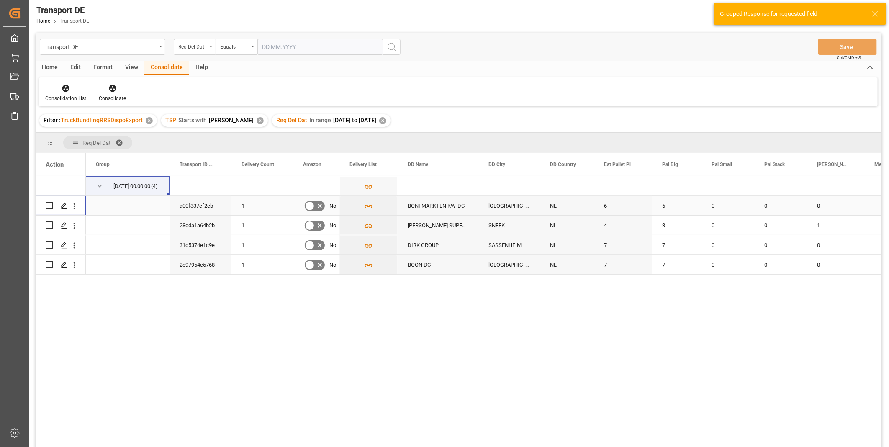
click at [51, 206] on input "Press Space to toggle row selection (unchecked)" at bounding box center [50, 206] width 8 height 8
checkbox input "true"
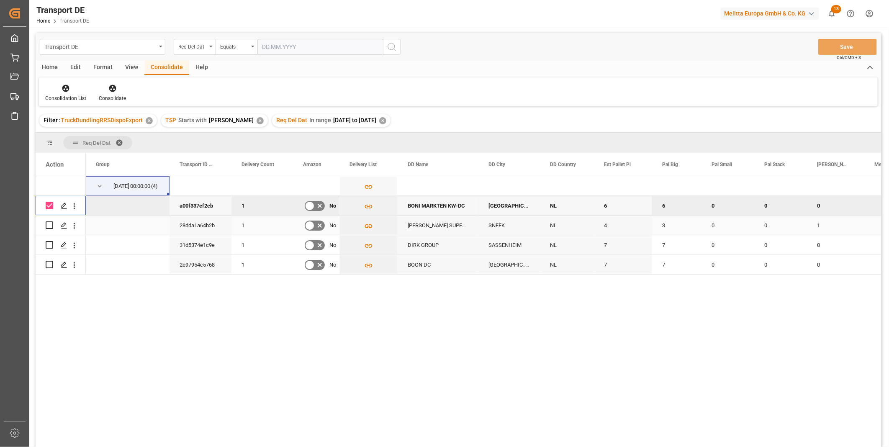
click at [52, 227] on input "Press Space to toggle row selection (unchecked)" at bounding box center [50, 225] width 8 height 8
checkbox input "true"
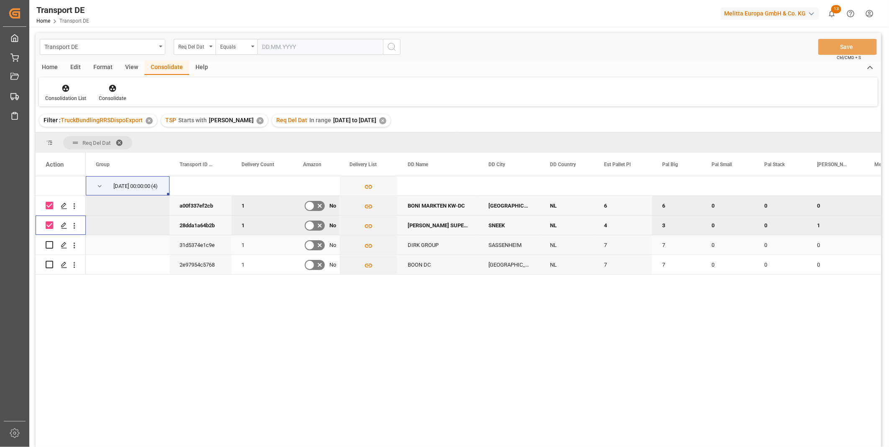
click at [51, 244] on input "Press Space to toggle row selection (unchecked)" at bounding box center [50, 245] width 8 height 8
checkbox input "true"
click at [49, 262] on input "Press Space to toggle row selection (unchecked)" at bounding box center [50, 265] width 8 height 8
checkbox input "true"
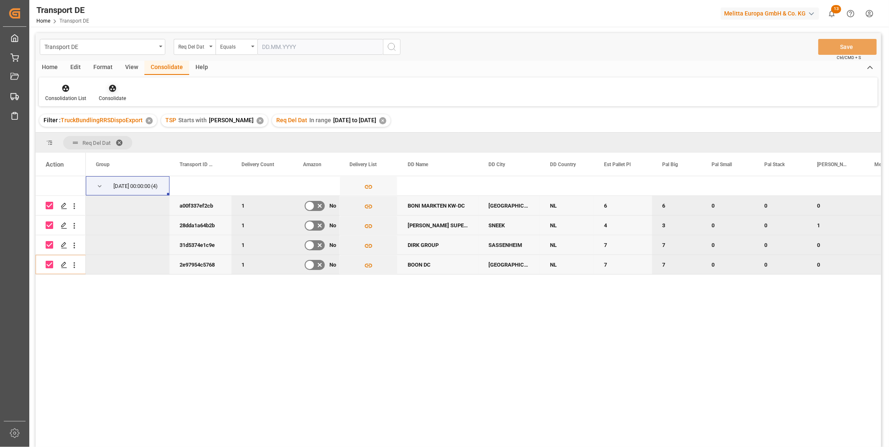
click at [115, 91] on icon at bounding box center [112, 88] width 8 height 8
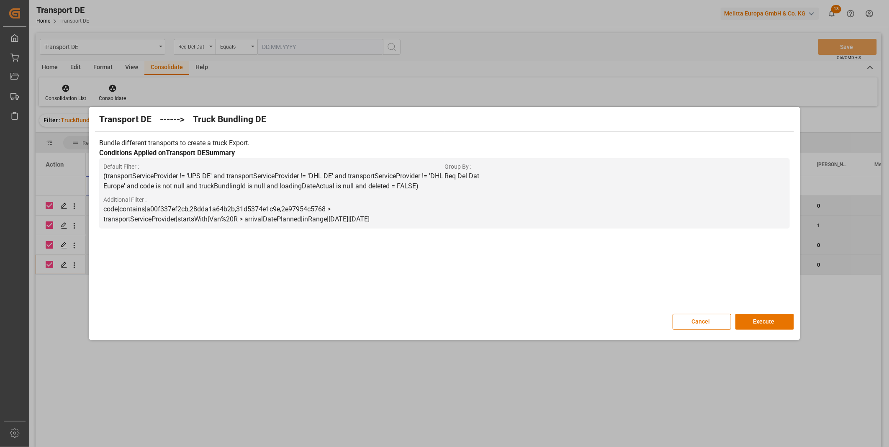
click at [699, 319] on button "Cancel" at bounding box center [702, 322] width 59 height 16
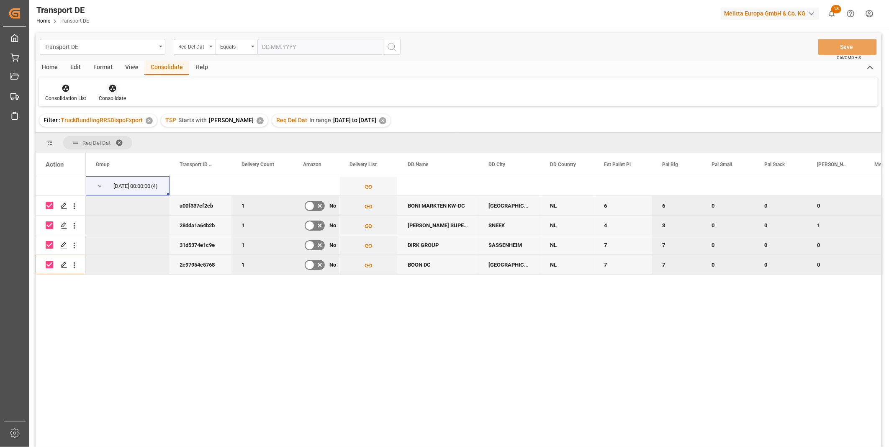
click at [117, 91] on div at bounding box center [112, 88] width 27 height 9
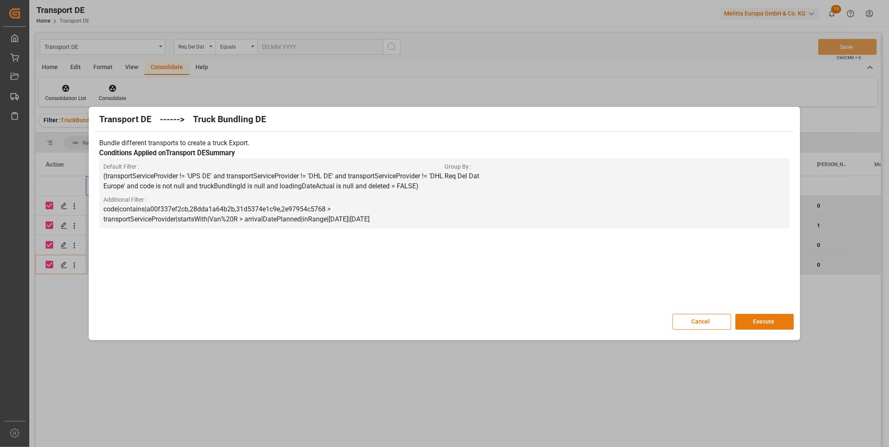
click at [758, 319] on button "Execute" at bounding box center [764, 322] width 59 height 16
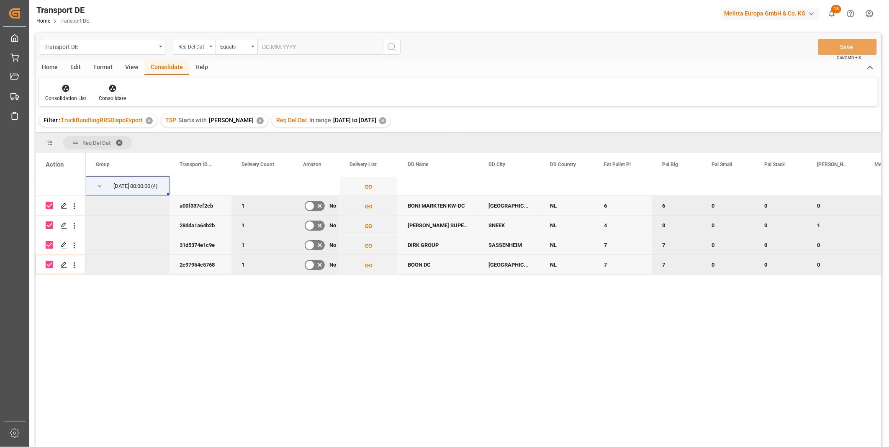
click at [69, 93] on div "Consolidation List" at bounding box center [66, 93] width 54 height 18
click at [128, 151] on div "Transport DE Req Del Dat Equals Save Ctrl/CMD + S Home Edit Format View Consoli…" at bounding box center [459, 251] width 846 height 436
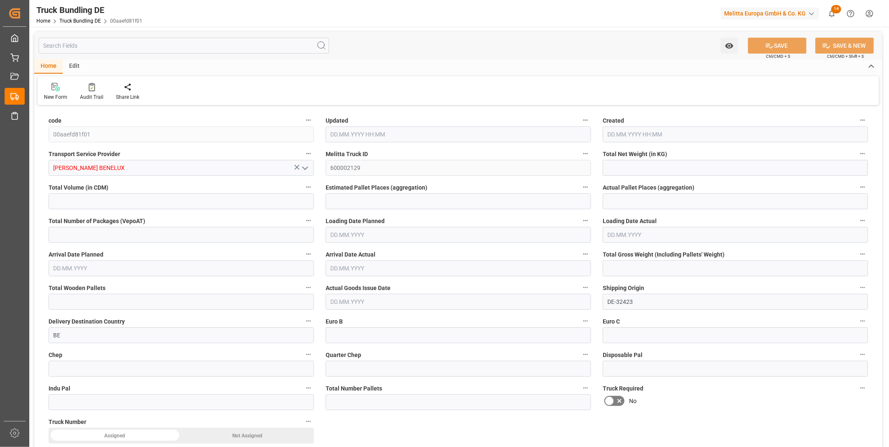
type input "667.68"
type input "2833.92"
type input "2"
type input "0"
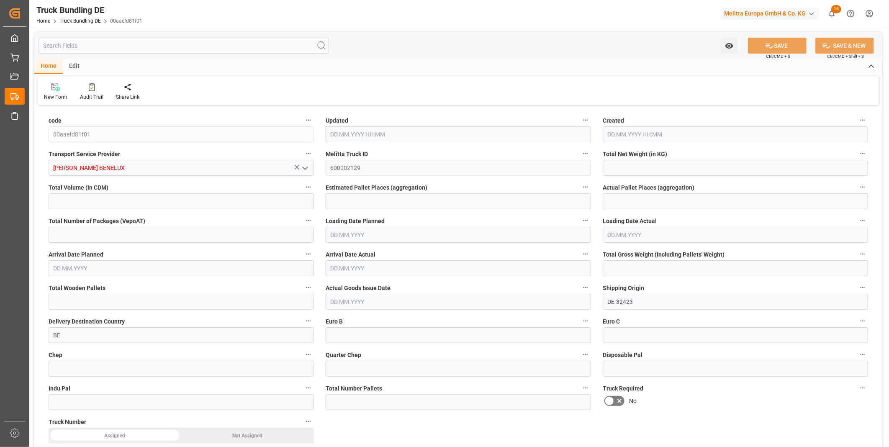
type input "839"
type input "3"
type input "0"
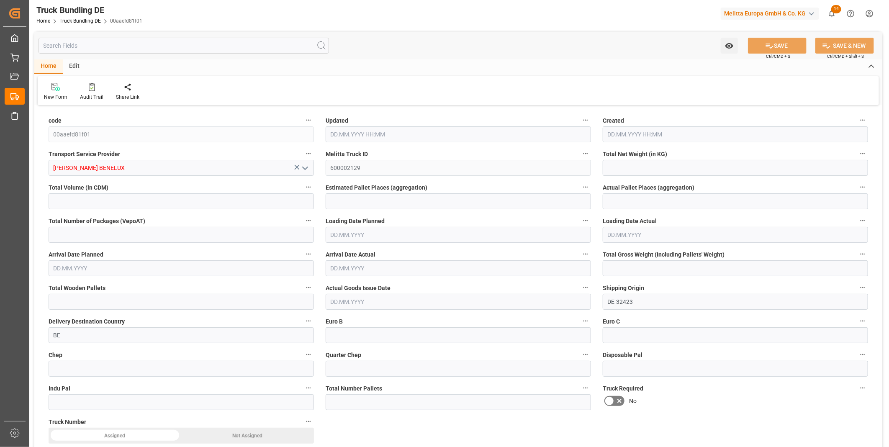
type input "0"
type input "29.08.2025 13:05"
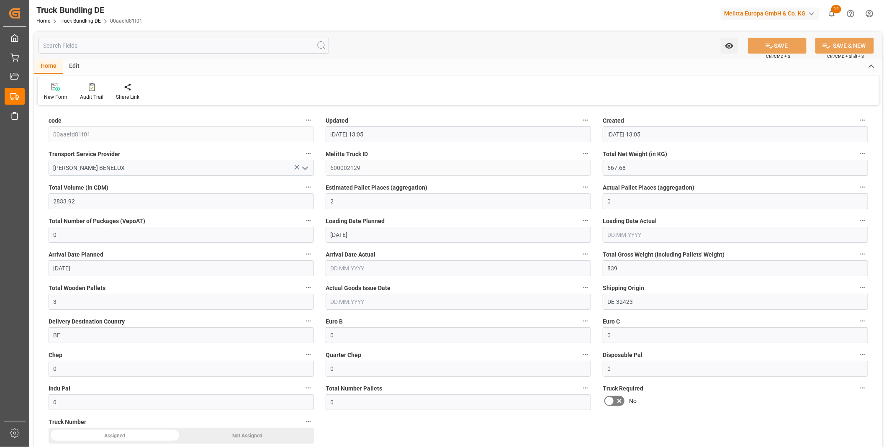
type input "29.08.2025 13:05"
type input "[DATE]"
type input "[DATE] 13:06"
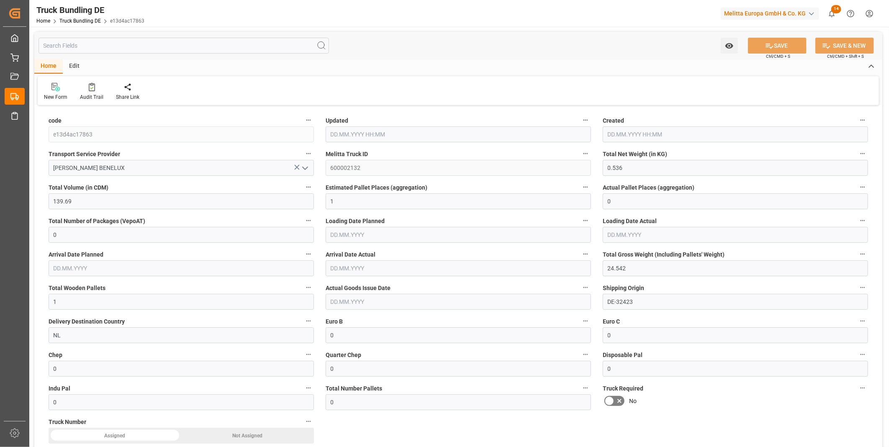
type input "[DATE] 13:06"
type input "[DATE]"
type input "4954.752"
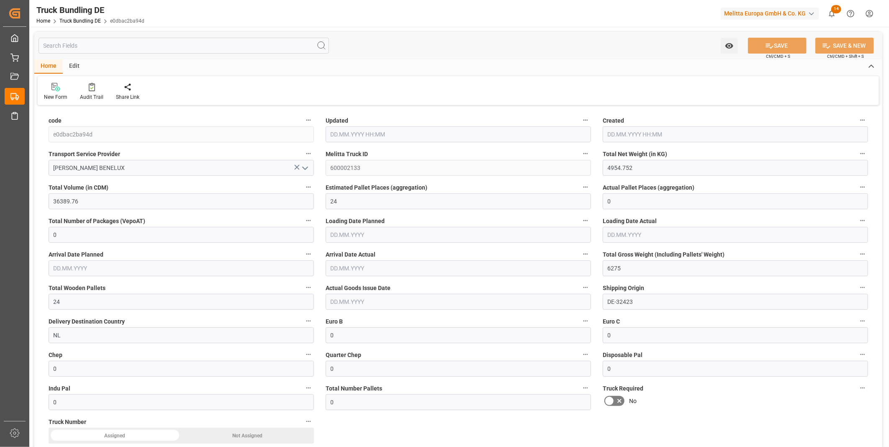
type input "36389.76"
type input "24"
type input "0"
type input "6275"
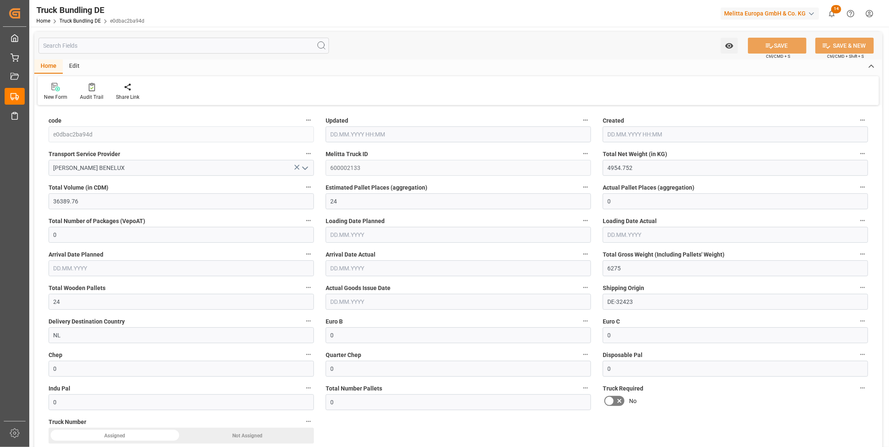
type input "24"
type input "0"
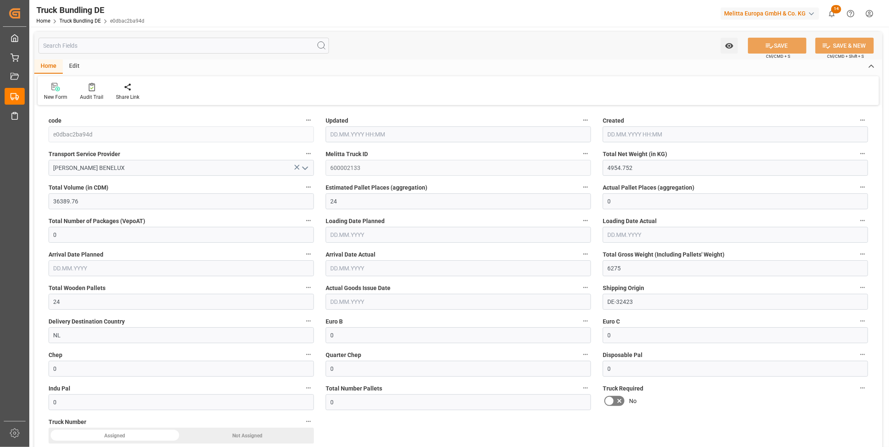
type input "0"
type input "[DATE] 13:06"
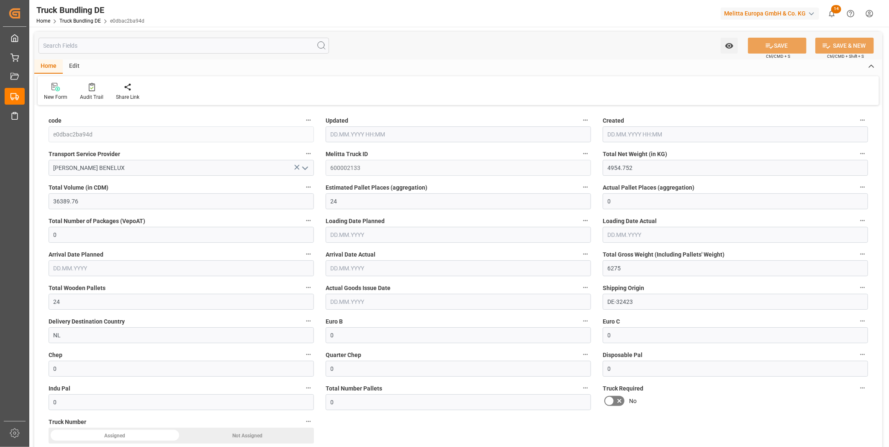
type input "[DATE]"
